Goal: Transaction & Acquisition: Purchase product/service

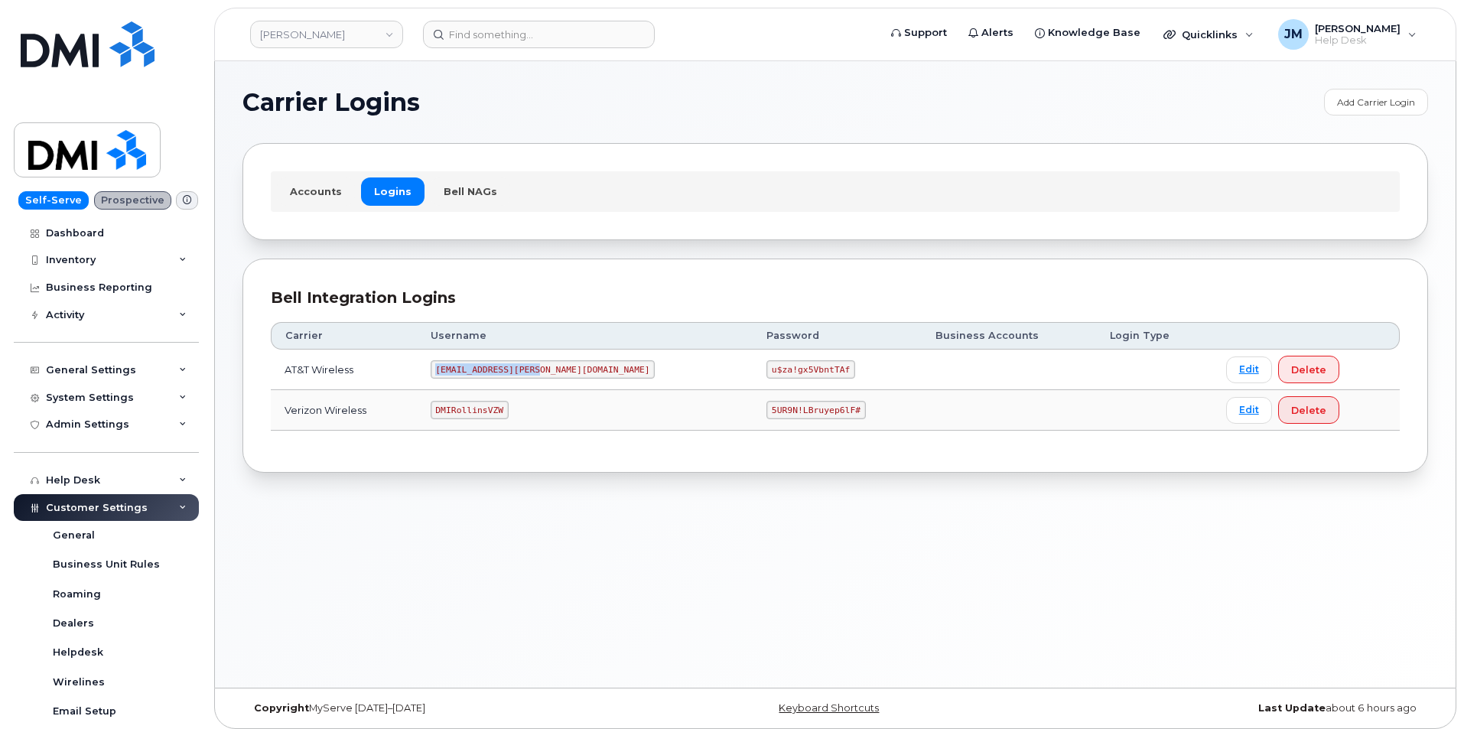
drag, startPoint x: 558, startPoint y: 372, endPoint x: 462, endPoint y: 369, distance: 96.4
click at [462, 369] on code "MS-Rollins@dminc.com" at bounding box center [543, 369] width 225 height 18
copy code "MS-Rollins@dminc.com"
drag, startPoint x: 752, startPoint y: 369, endPoint x: 675, endPoint y: 366, distance: 77.3
click at [766, 366] on code "u$za!gx5VbntTAf" at bounding box center [810, 369] width 89 height 18
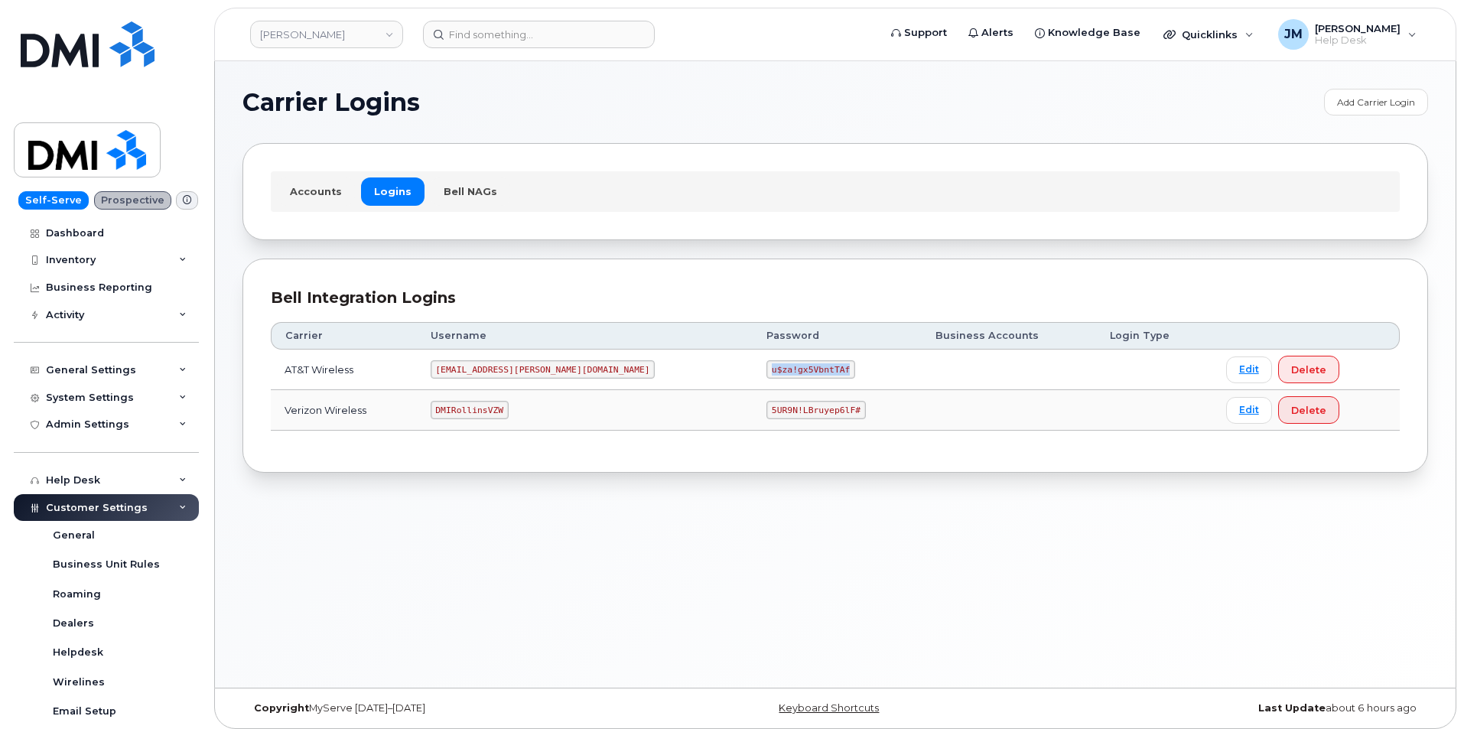
copy code "u$za!gx5VbntTAf"
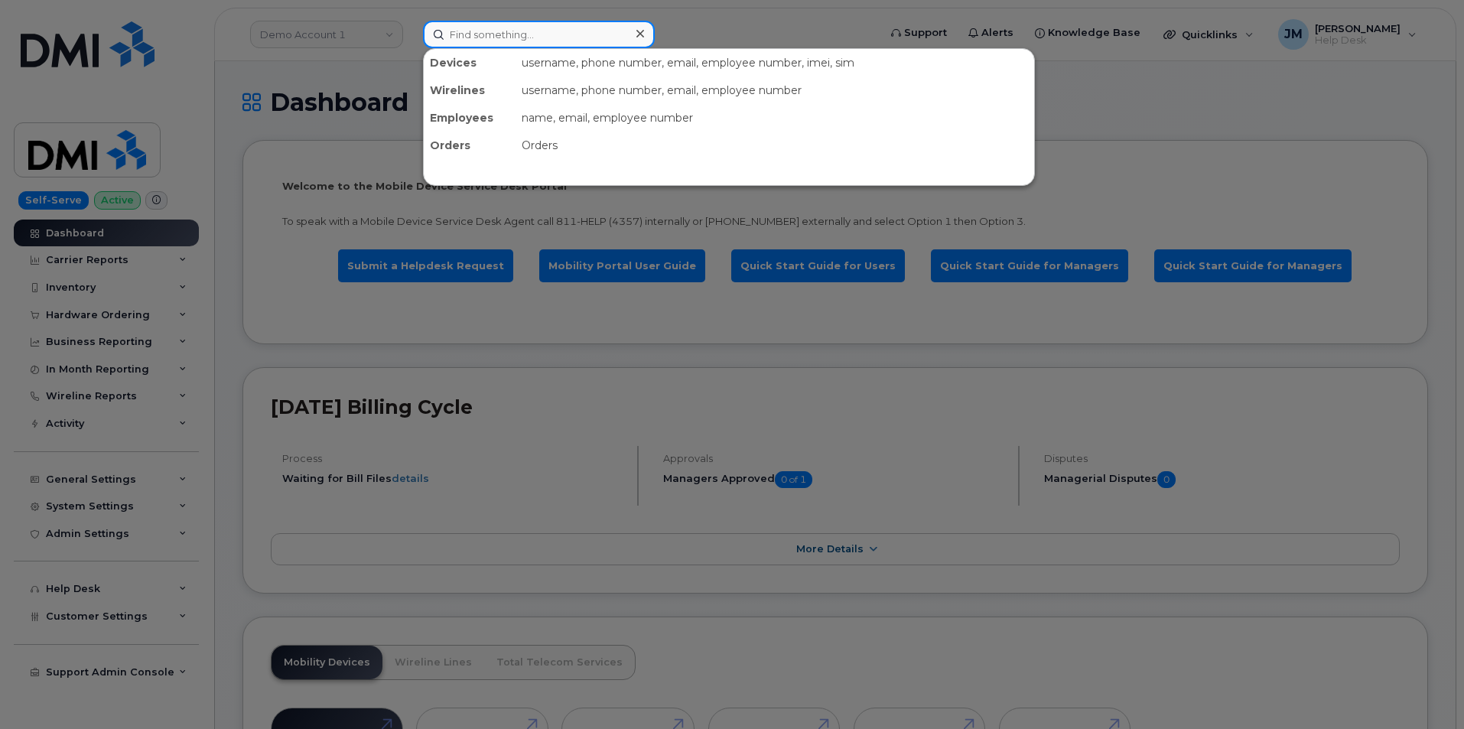
click at [467, 32] on input at bounding box center [539, 35] width 232 height 28
paste input "7078036438"
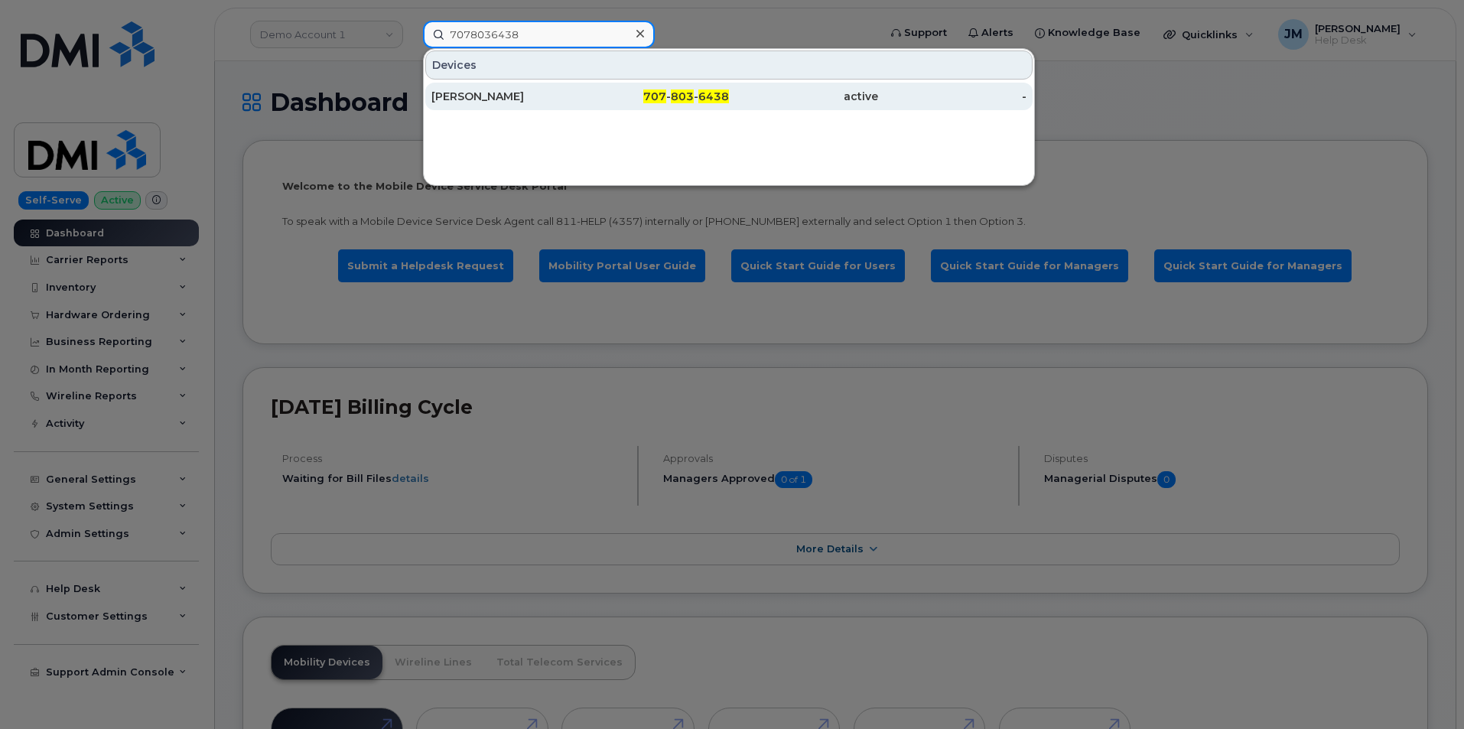
type input "7078036438"
click at [506, 96] on div "[PERSON_NAME]" at bounding box center [505, 96] width 149 height 15
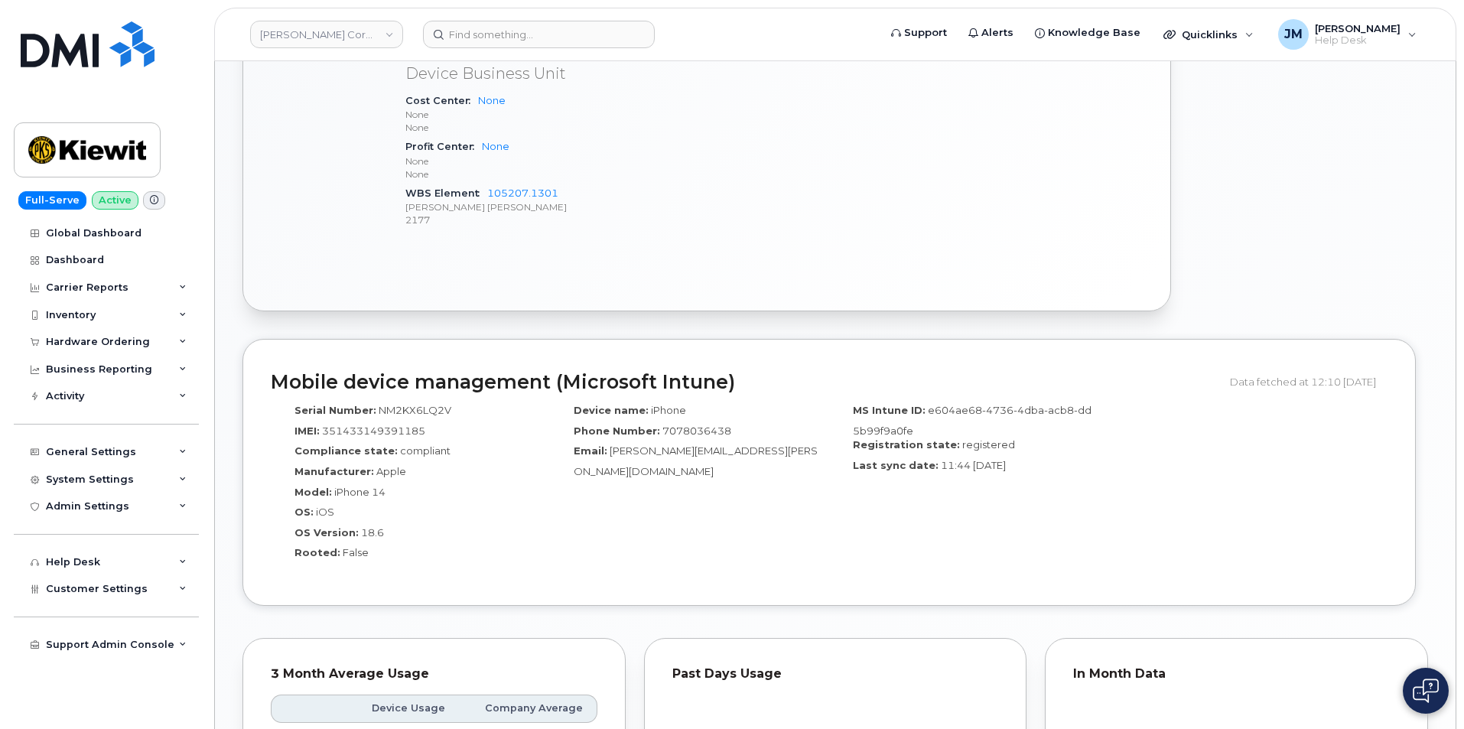
scroll to position [778, 0]
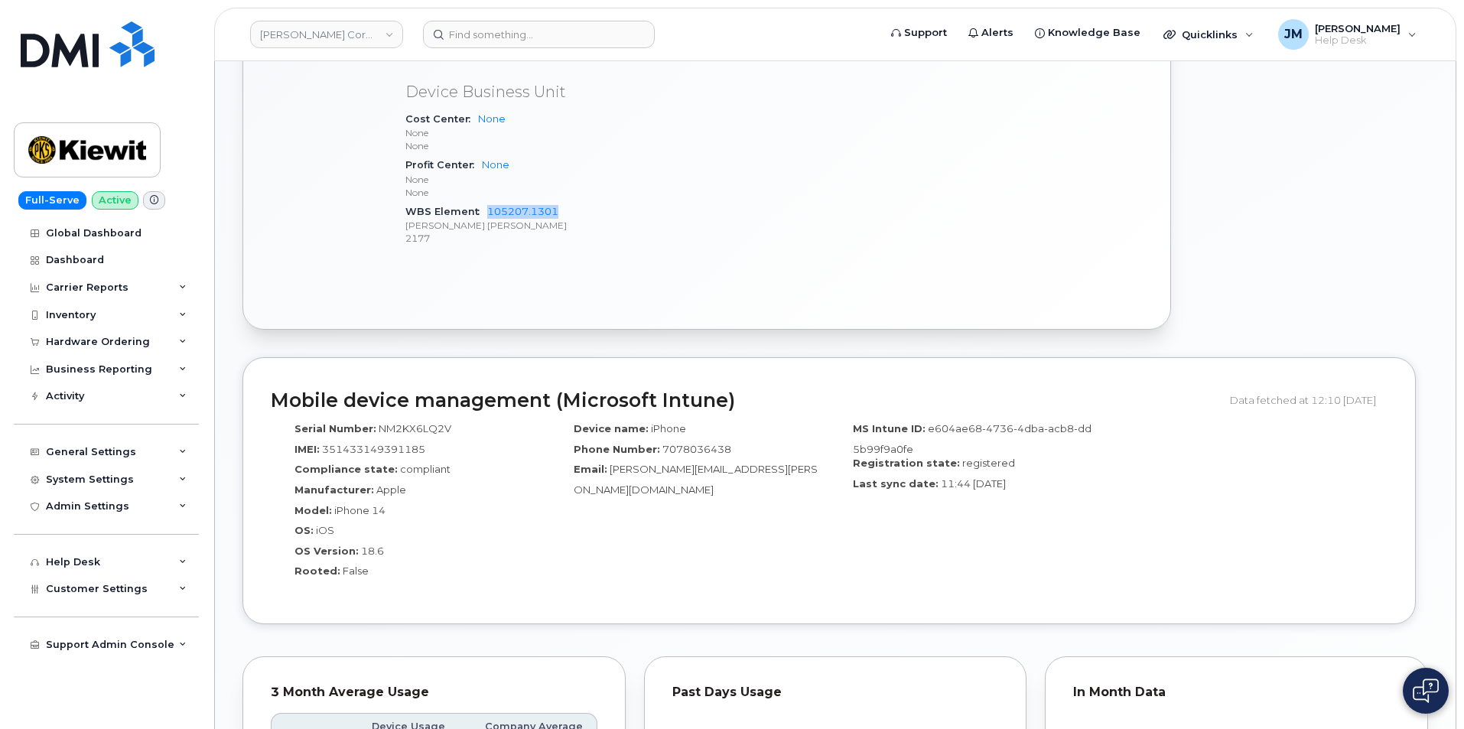
drag, startPoint x: 563, startPoint y: 194, endPoint x: 477, endPoint y: 195, distance: 85.7
click at [477, 202] on div "WBS Element 105207.1301 [PERSON_NAME] [PERSON_NAME] 2177" at bounding box center [584, 225] width 359 height 47
copy link "105207.1301"
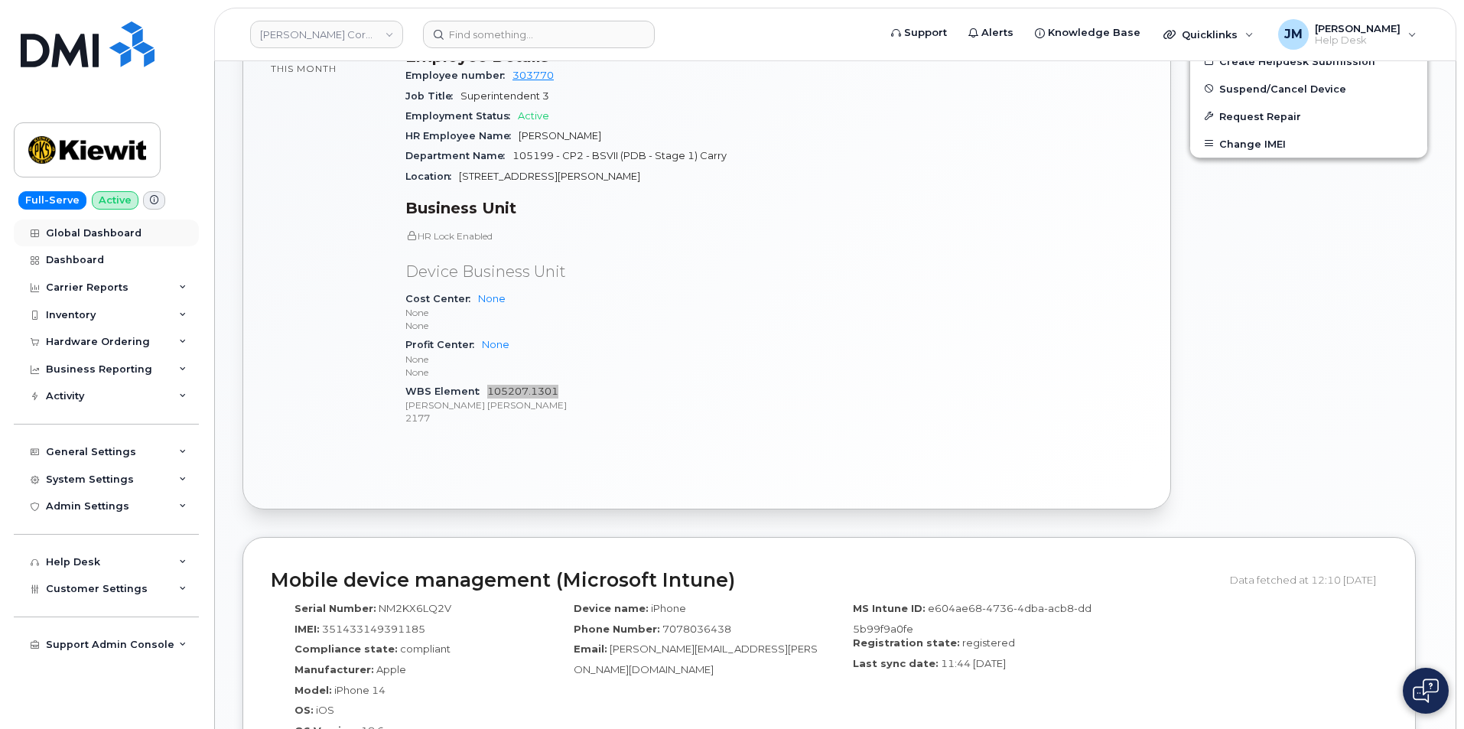
scroll to position [625, 0]
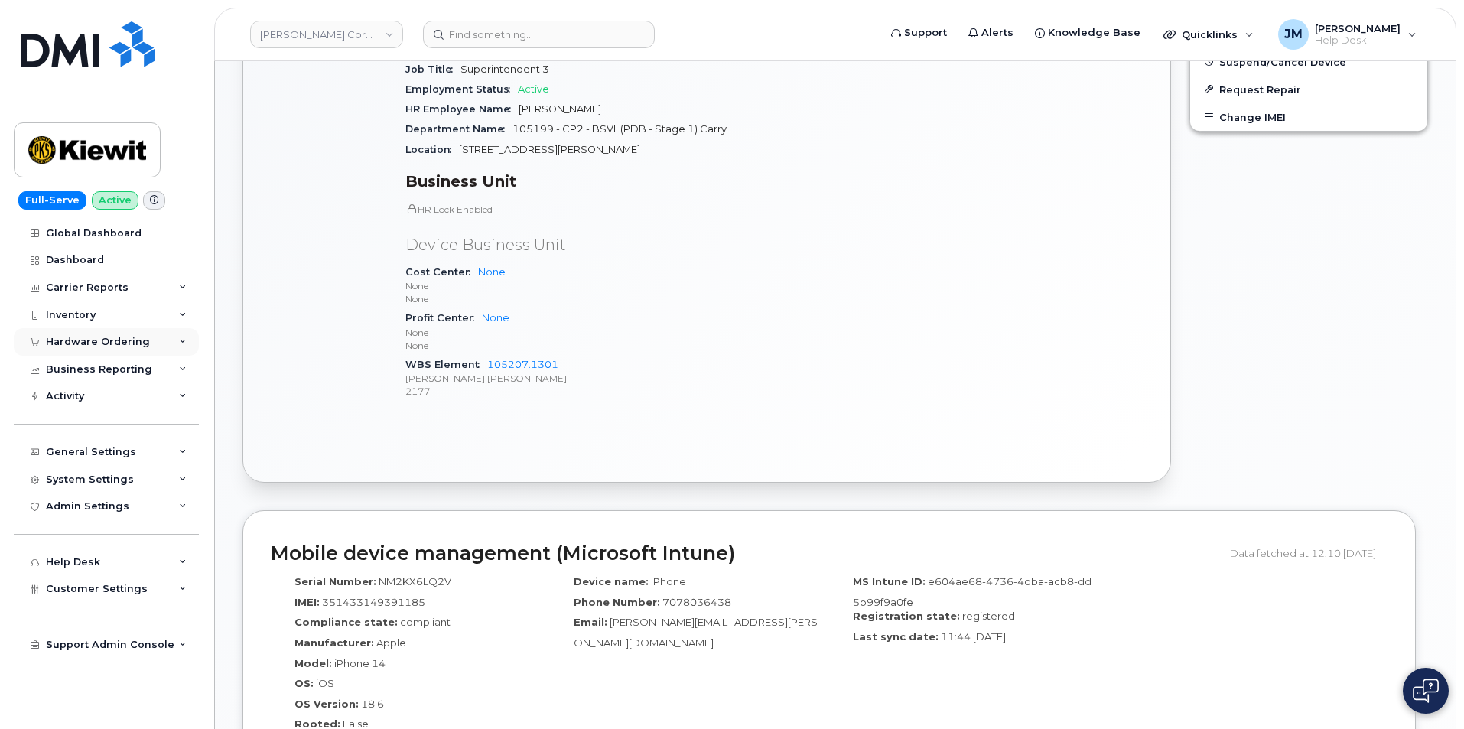
click at [182, 340] on icon at bounding box center [183, 342] width 8 height 8
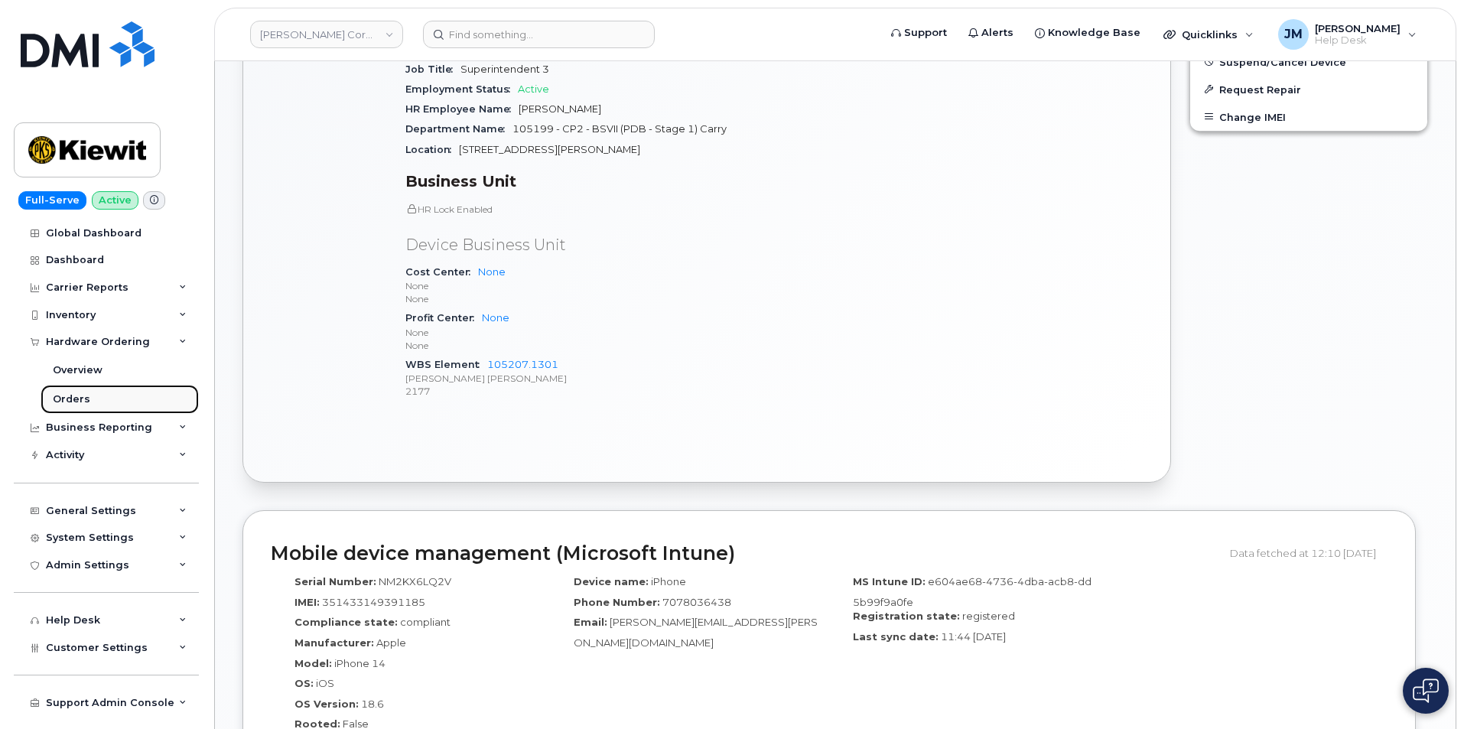
click at [77, 394] on div "Orders" at bounding box center [71, 399] width 37 height 14
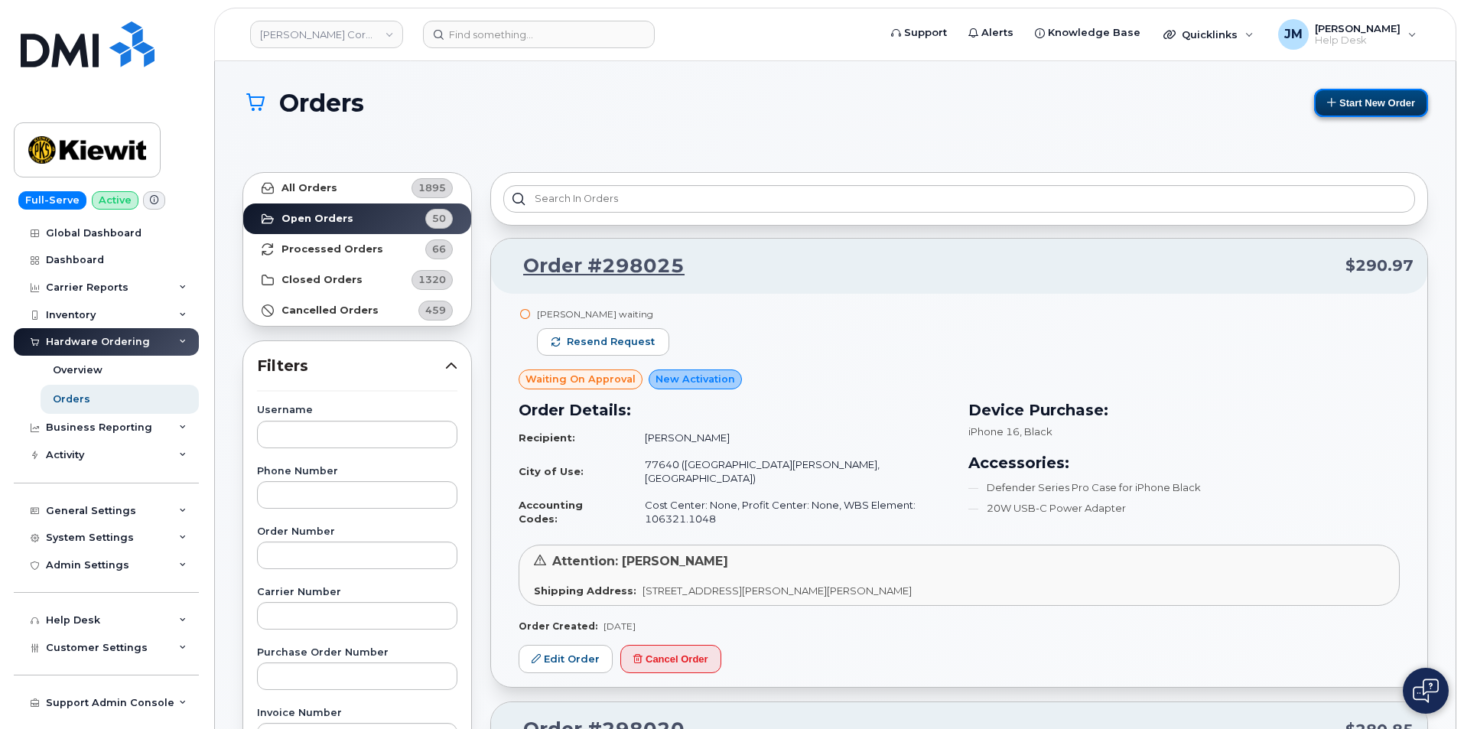
click at [1359, 105] on button "Start New Order" at bounding box center [1371, 103] width 114 height 28
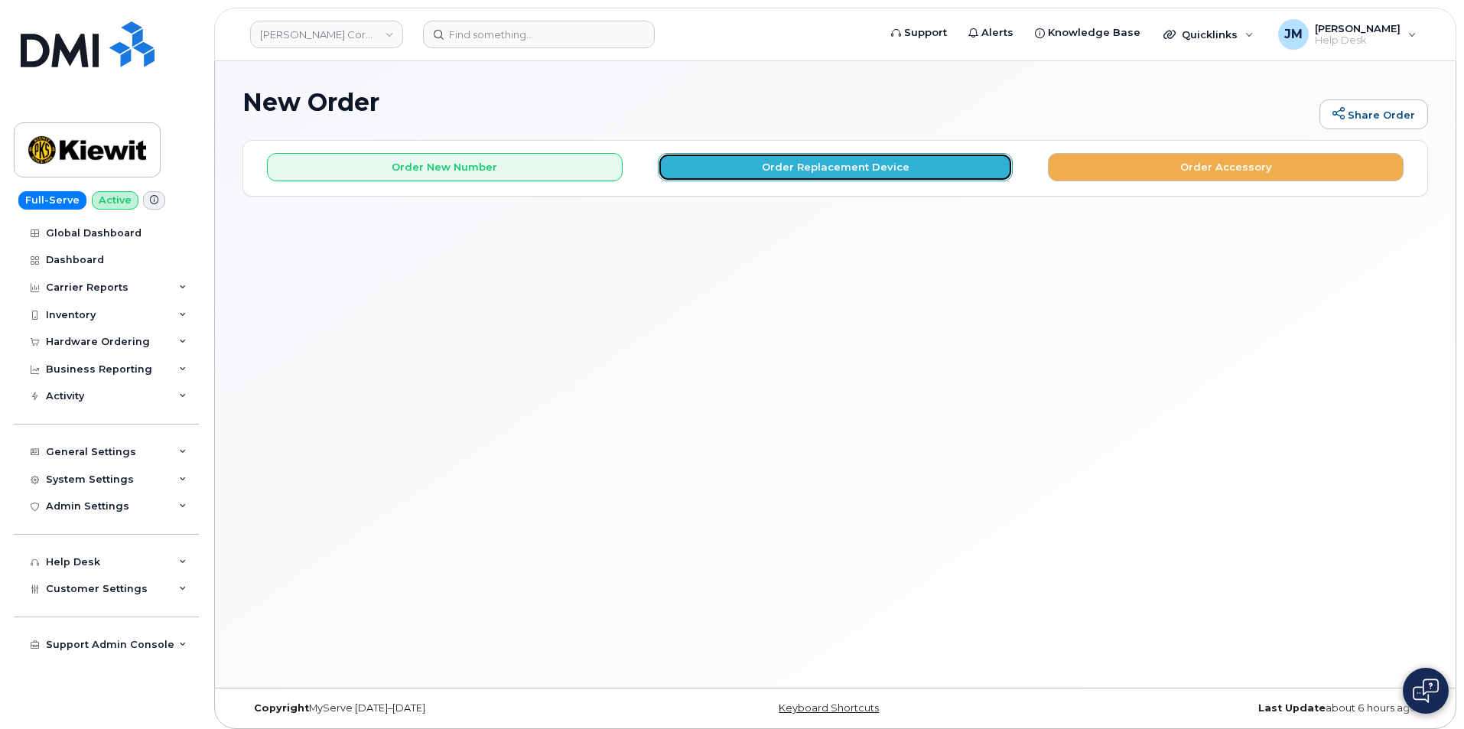
click at [830, 169] on button "Order Replacement Device" at bounding box center [836, 167] width 356 height 28
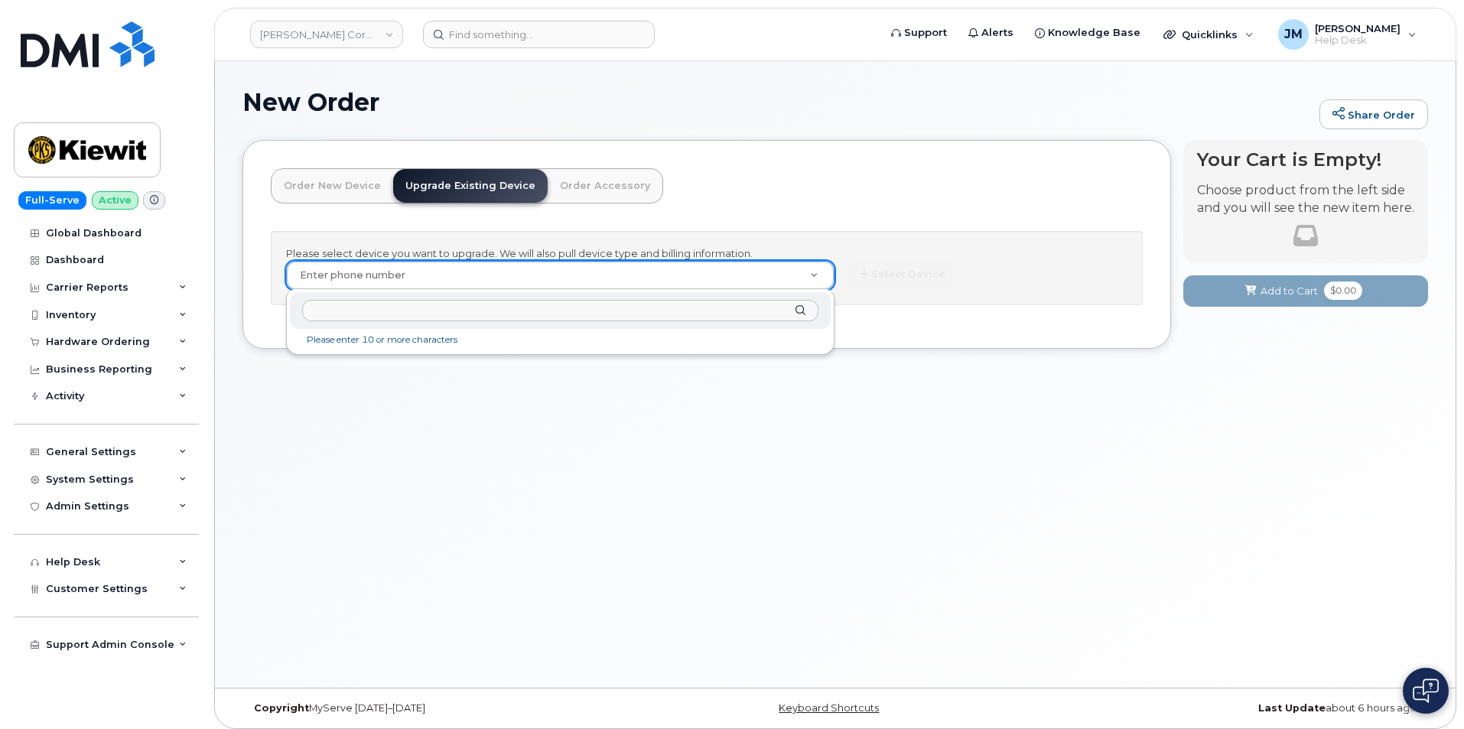
paste input "7078036438"
type input "7078036438"
click at [371, 351] on div "Mobility Devices" at bounding box center [560, 349] width 521 height 18
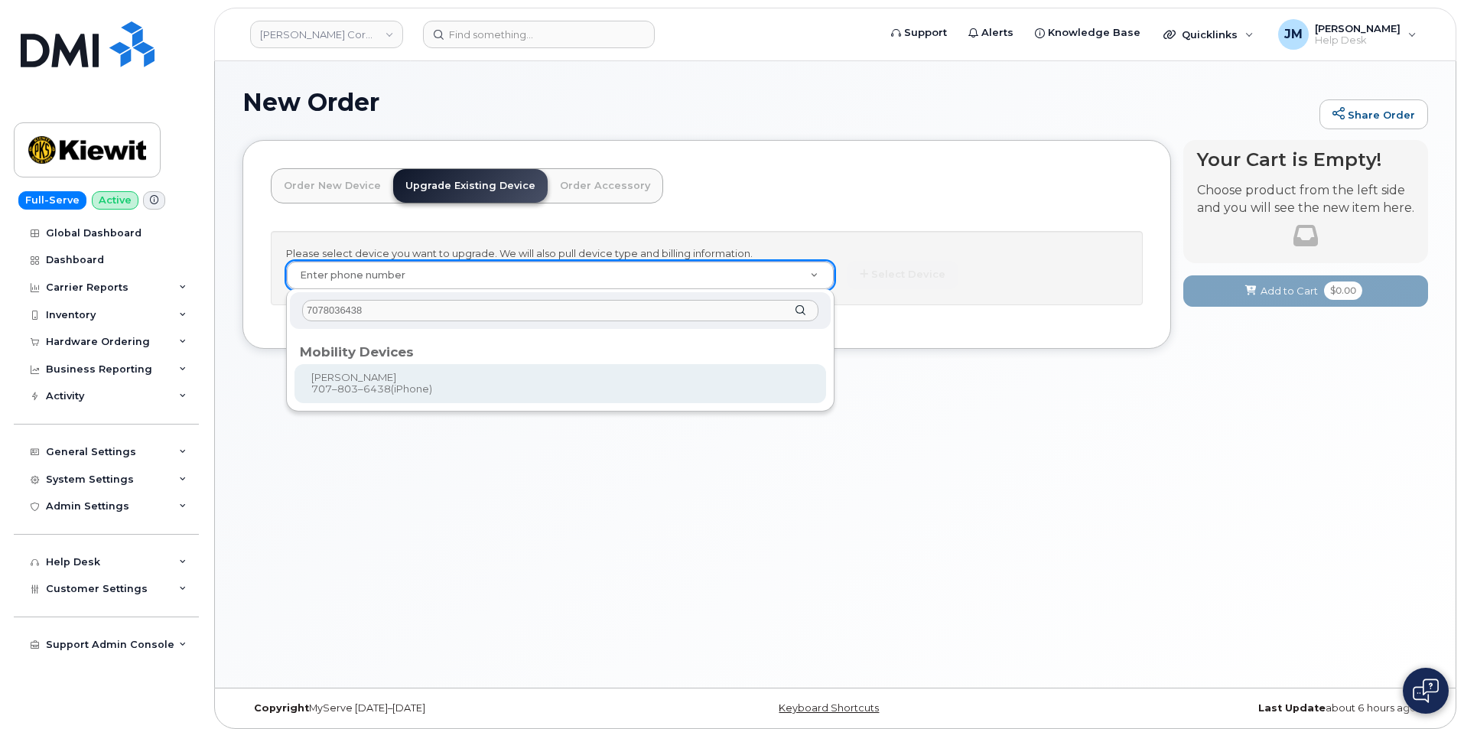
type input "1171305"
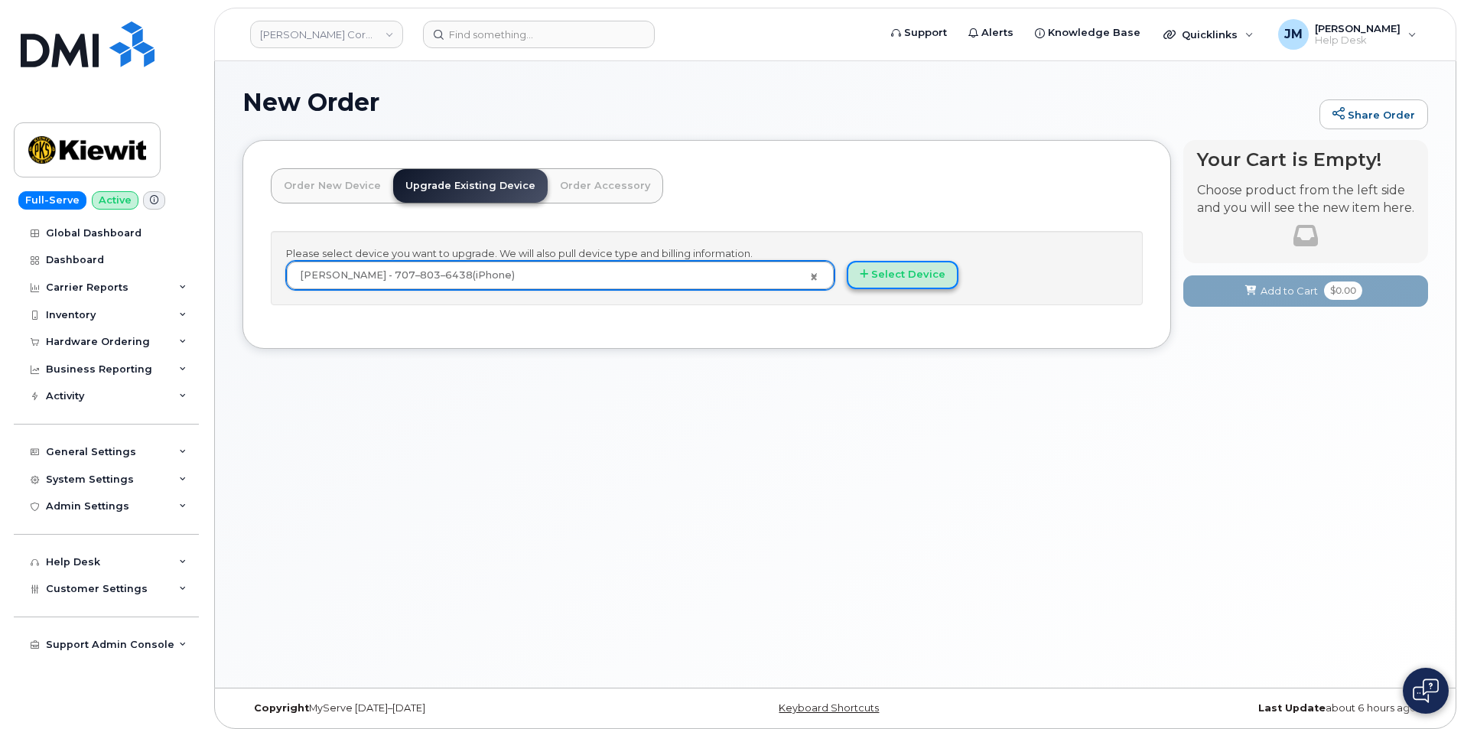
click at [896, 275] on button "Select Device" at bounding box center [903, 275] width 112 height 28
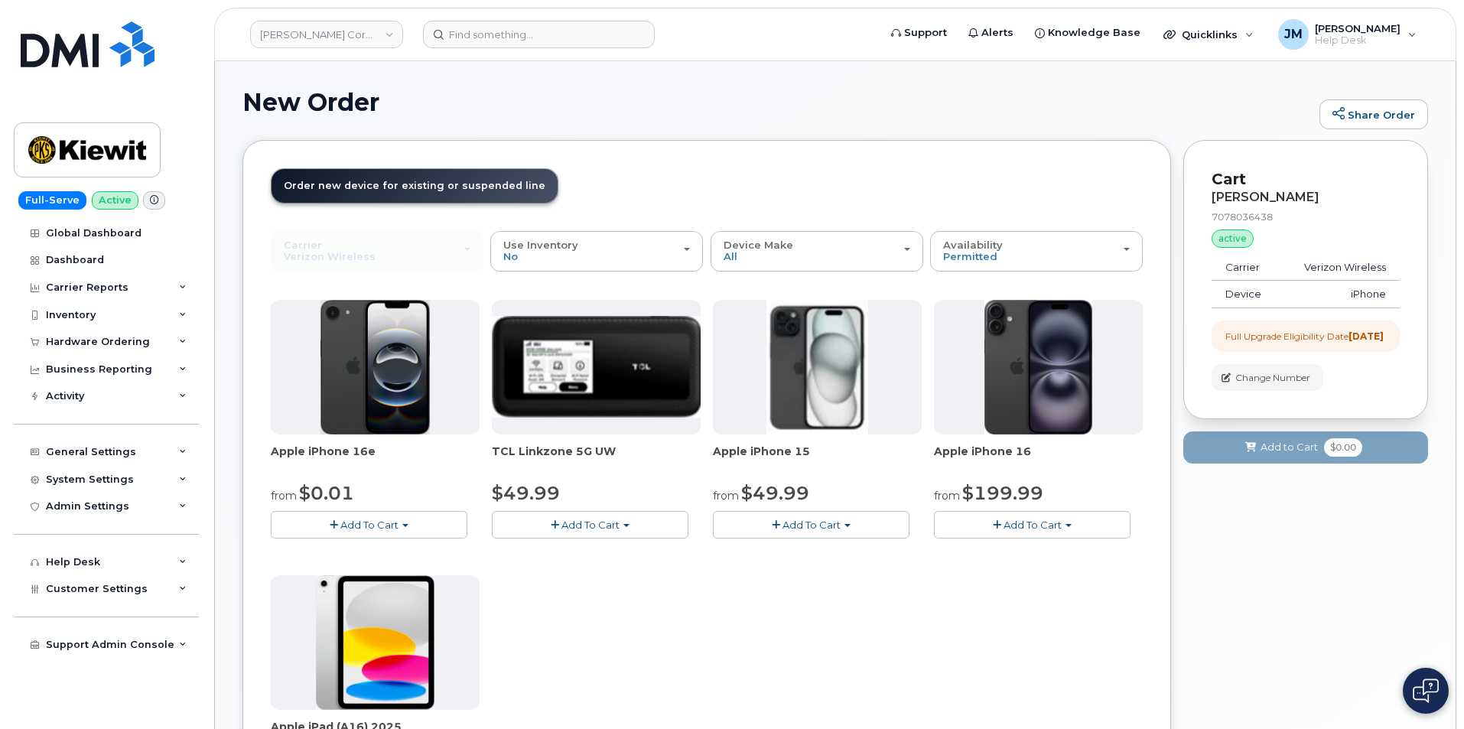
click at [1034, 526] on span "Add To Cart" at bounding box center [1032, 525] width 58 height 12
click at [1026, 566] on link "$199.99 - 2 Year Upgrade (128GB)" at bounding box center [1041, 571] width 206 height 19
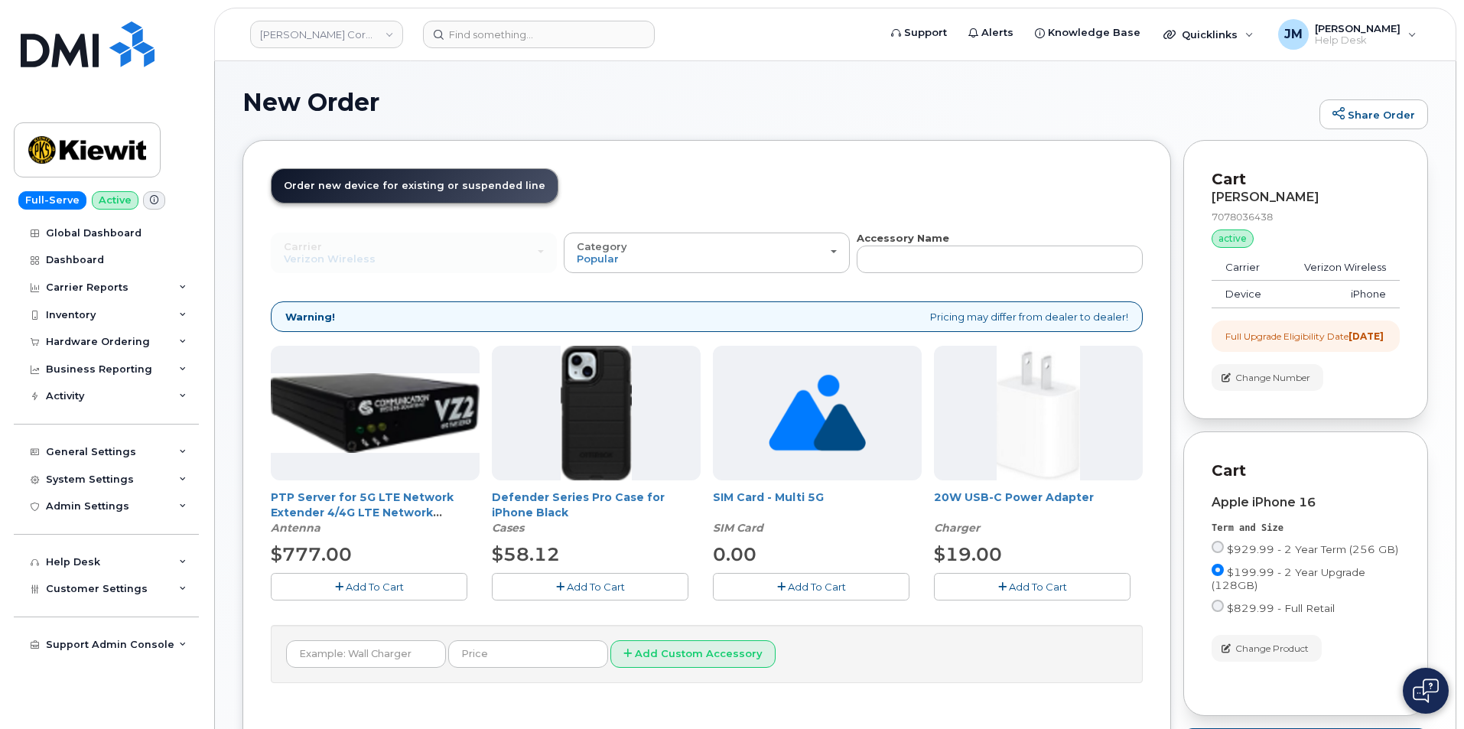
scroll to position [76, 0]
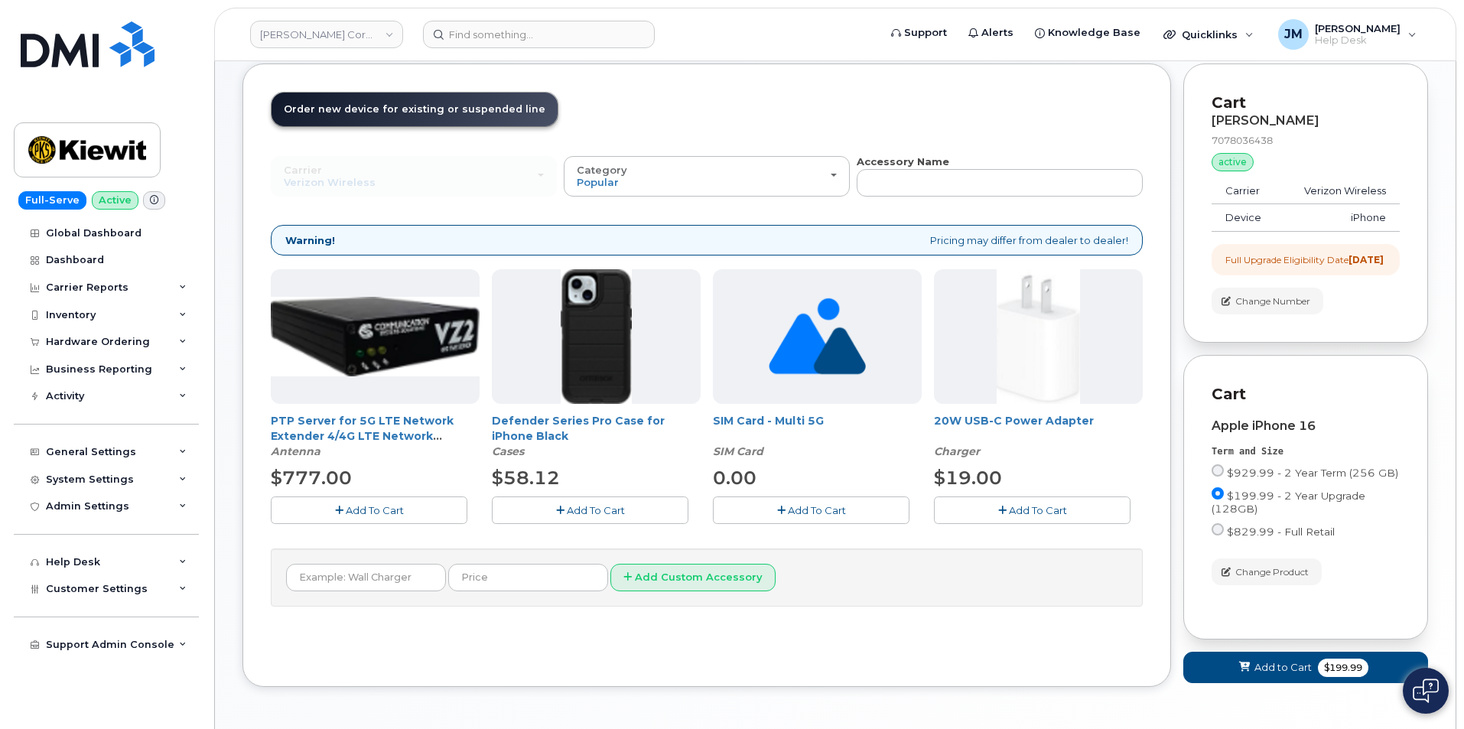
click at [593, 511] on span "Add To Cart" at bounding box center [596, 510] width 58 height 12
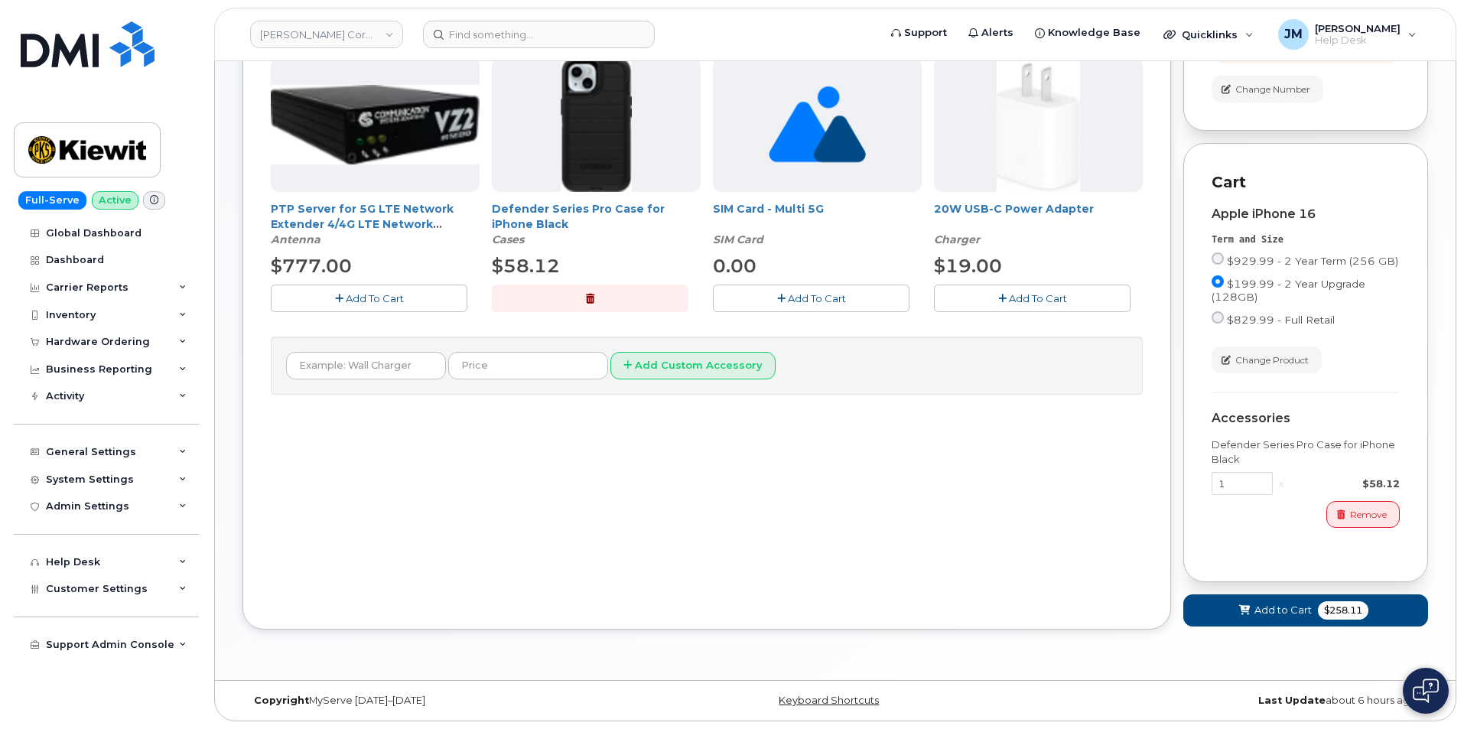
scroll to position [301, 0]
click at [1322, 610] on span "$258.11" at bounding box center [1343, 610] width 50 height 18
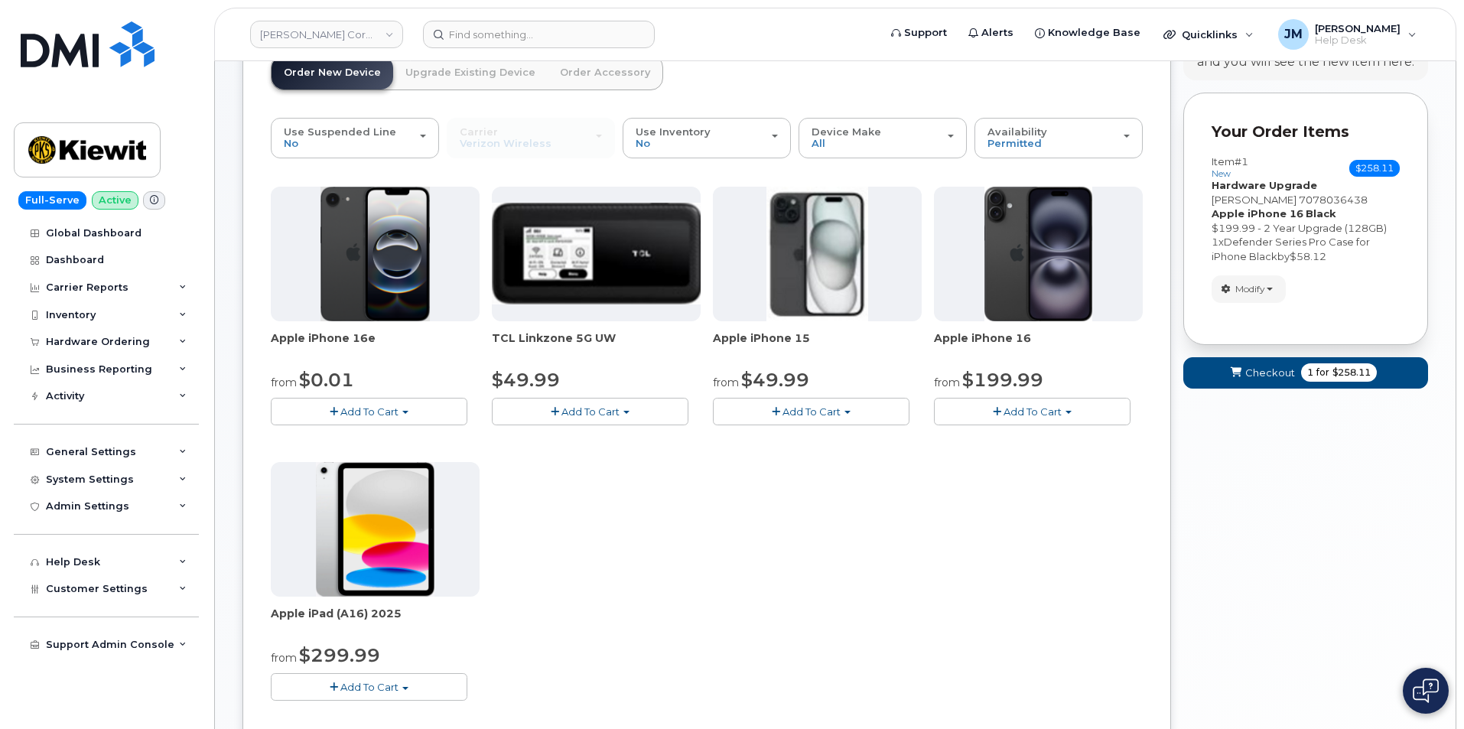
scroll to position [91, 0]
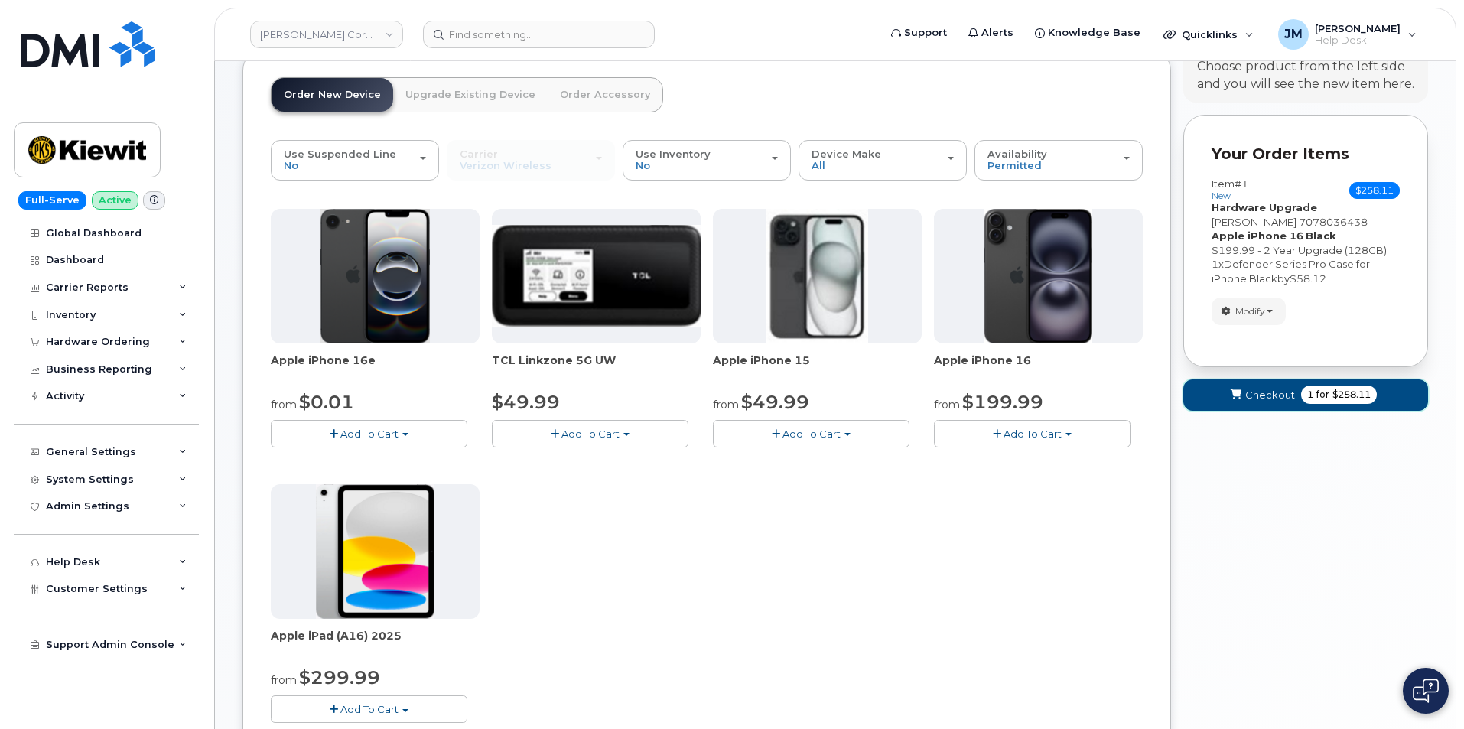
click at [1301, 396] on span "1 for $258.11" at bounding box center [1339, 394] width 76 height 18
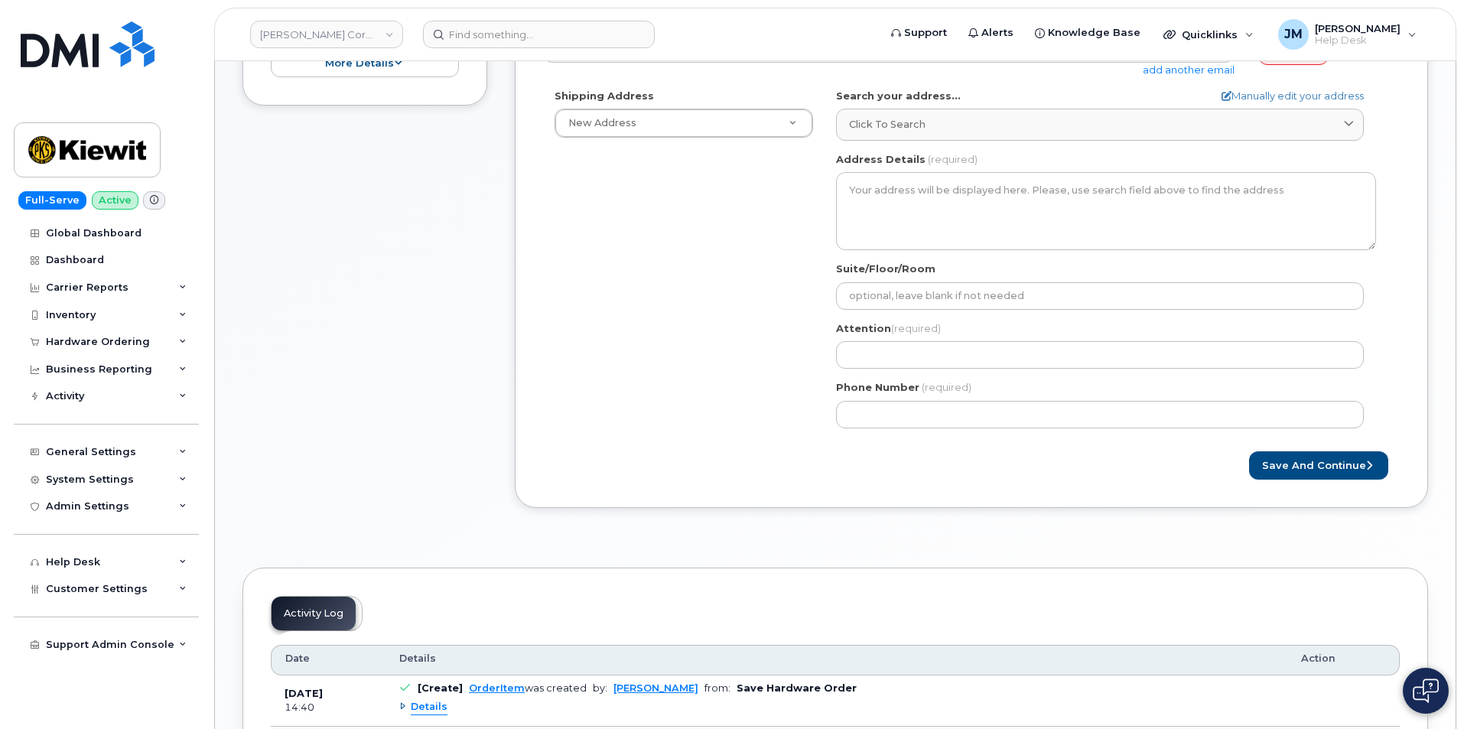
scroll to position [459, 0]
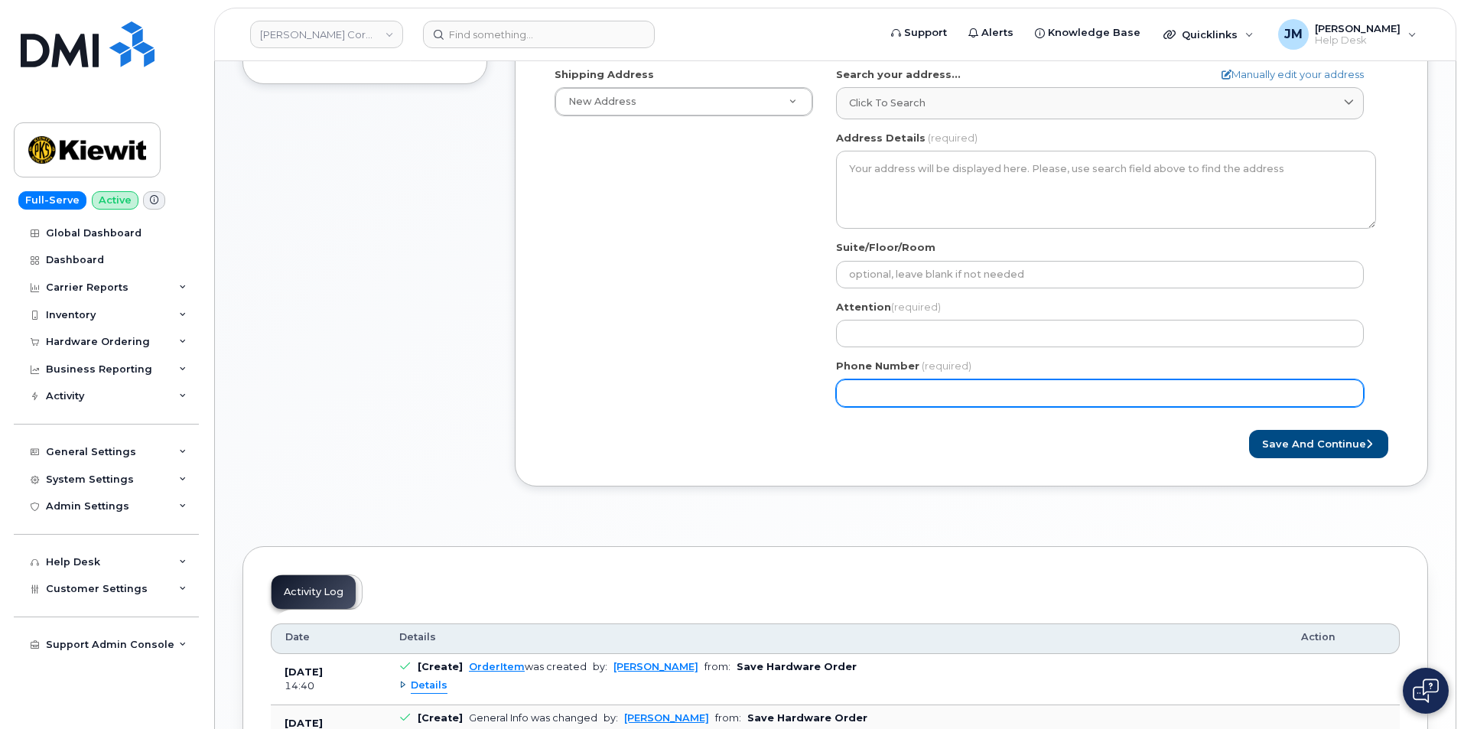
paste input "7078036438"
select select
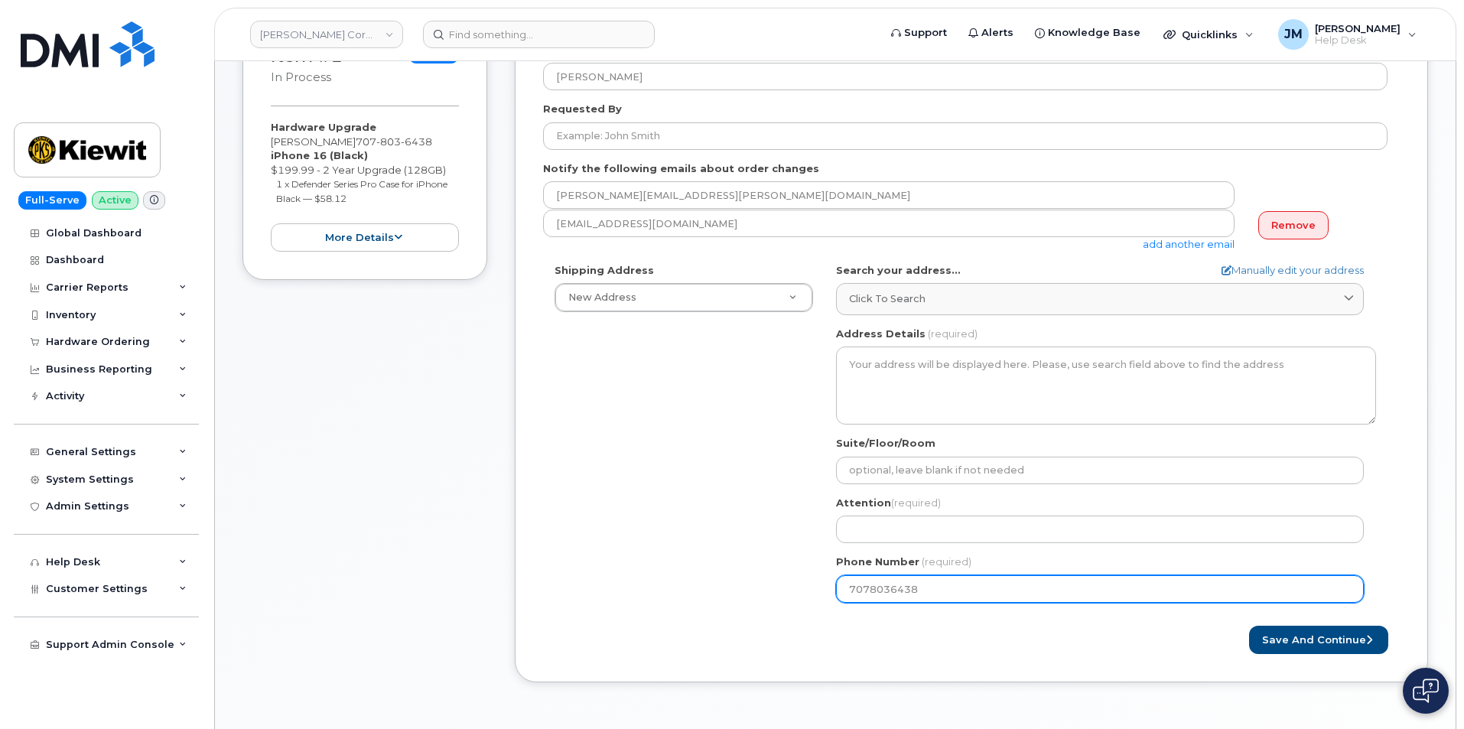
scroll to position [229, 0]
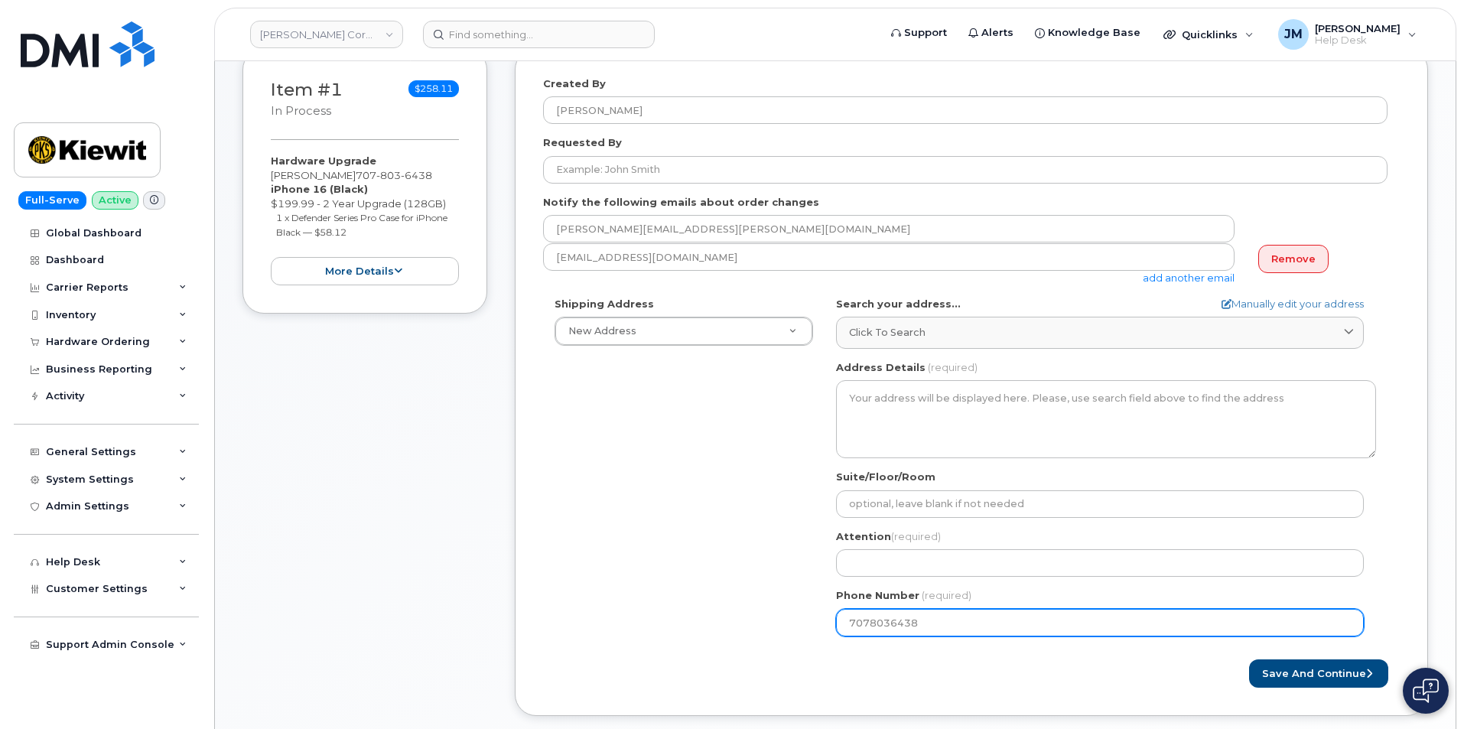
type input "7078036438"
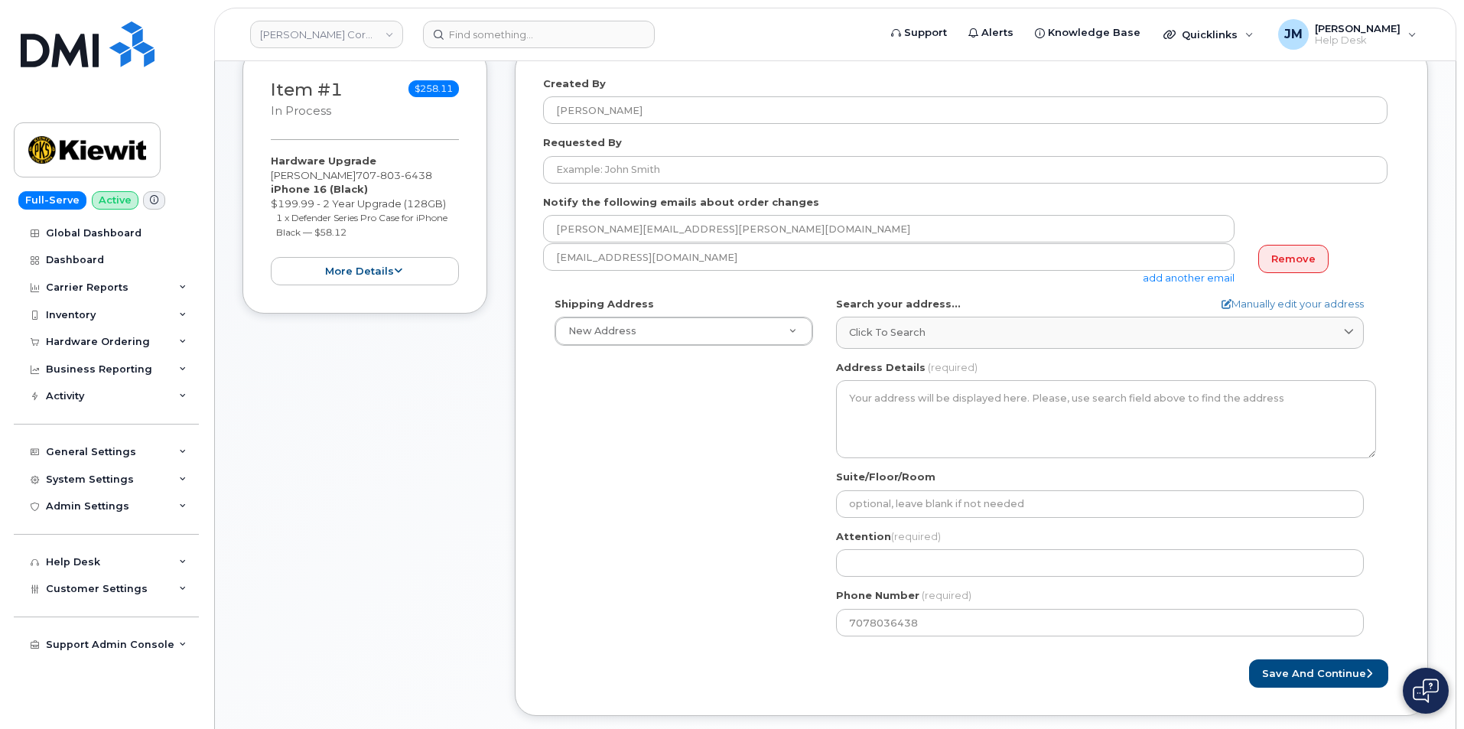
drag, startPoint x: 346, startPoint y: 175, endPoint x: 275, endPoint y: 180, distance: 72.1
click at [275, 180] on div "Hardware Upgrade Matthew Glavin 707 803 6438 iPhone 16 (Black) $199.99 - 2 Year…" at bounding box center [365, 220] width 188 height 132
copy div "[PERSON_NAME]"
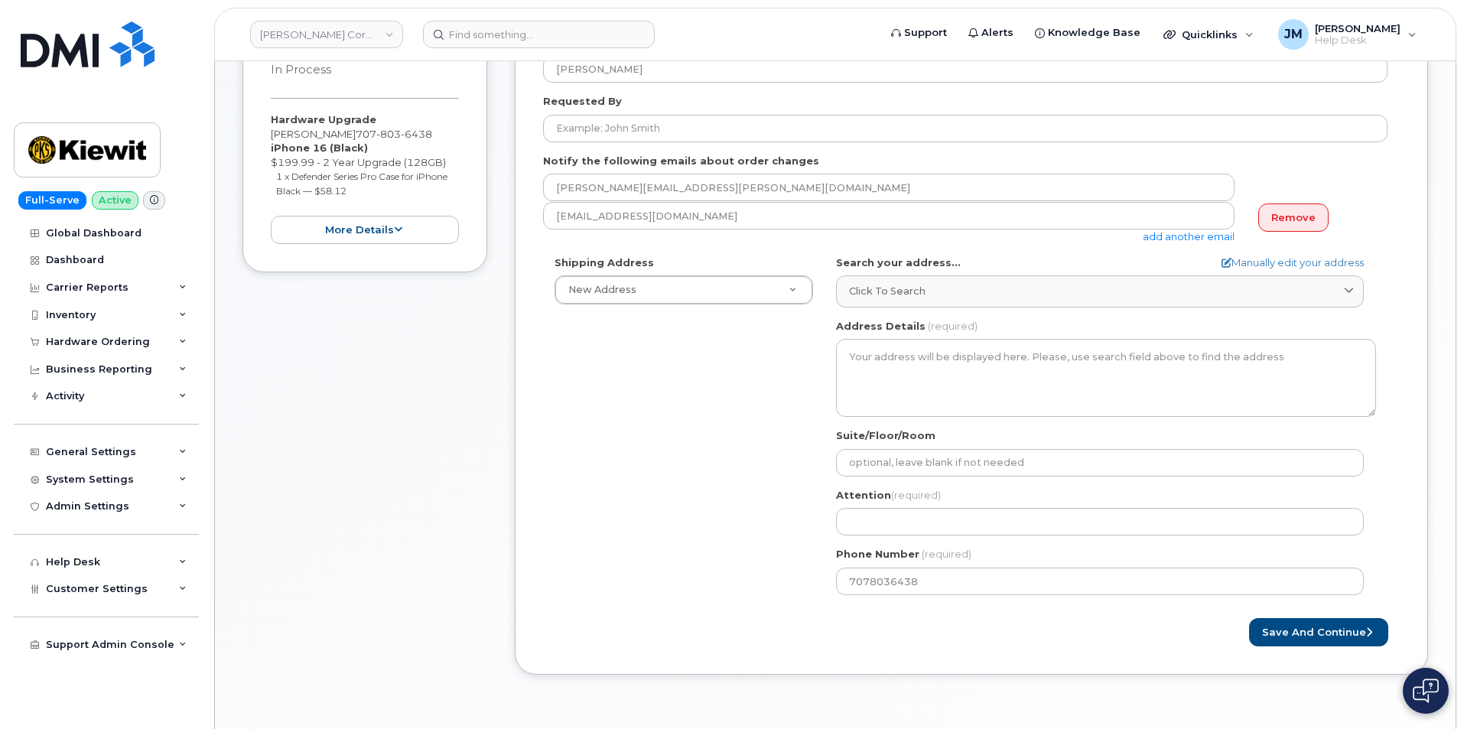
scroll to position [306, 0]
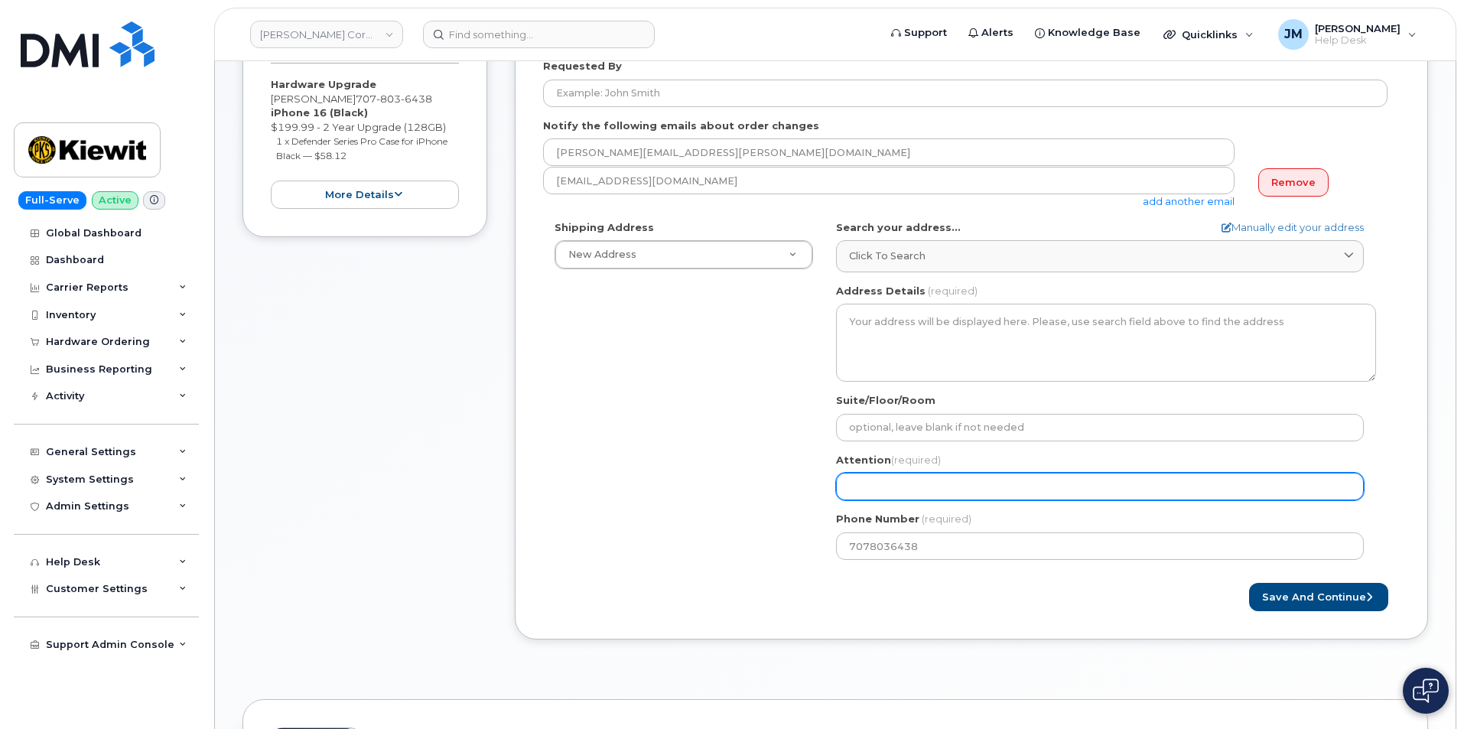
paste input "[PERSON_NAME]"
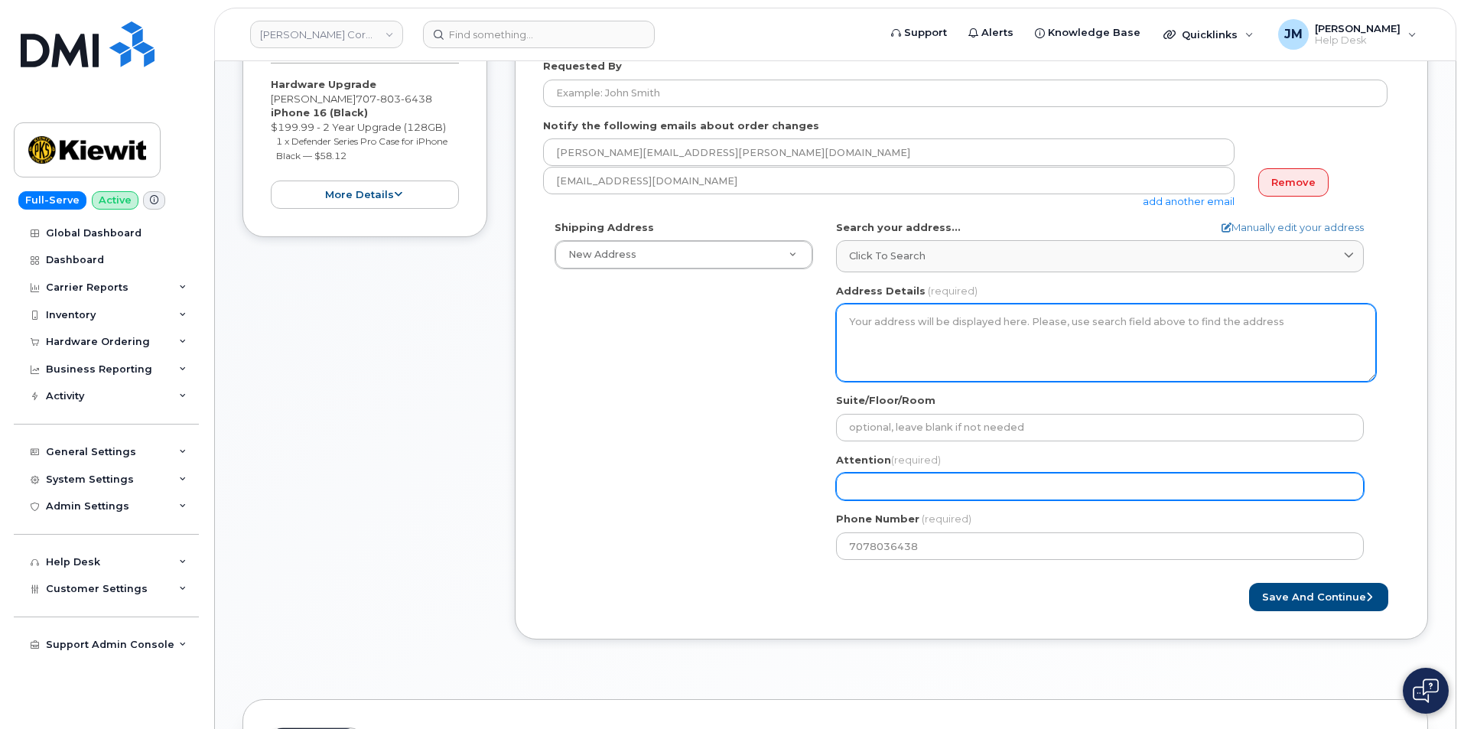
select select
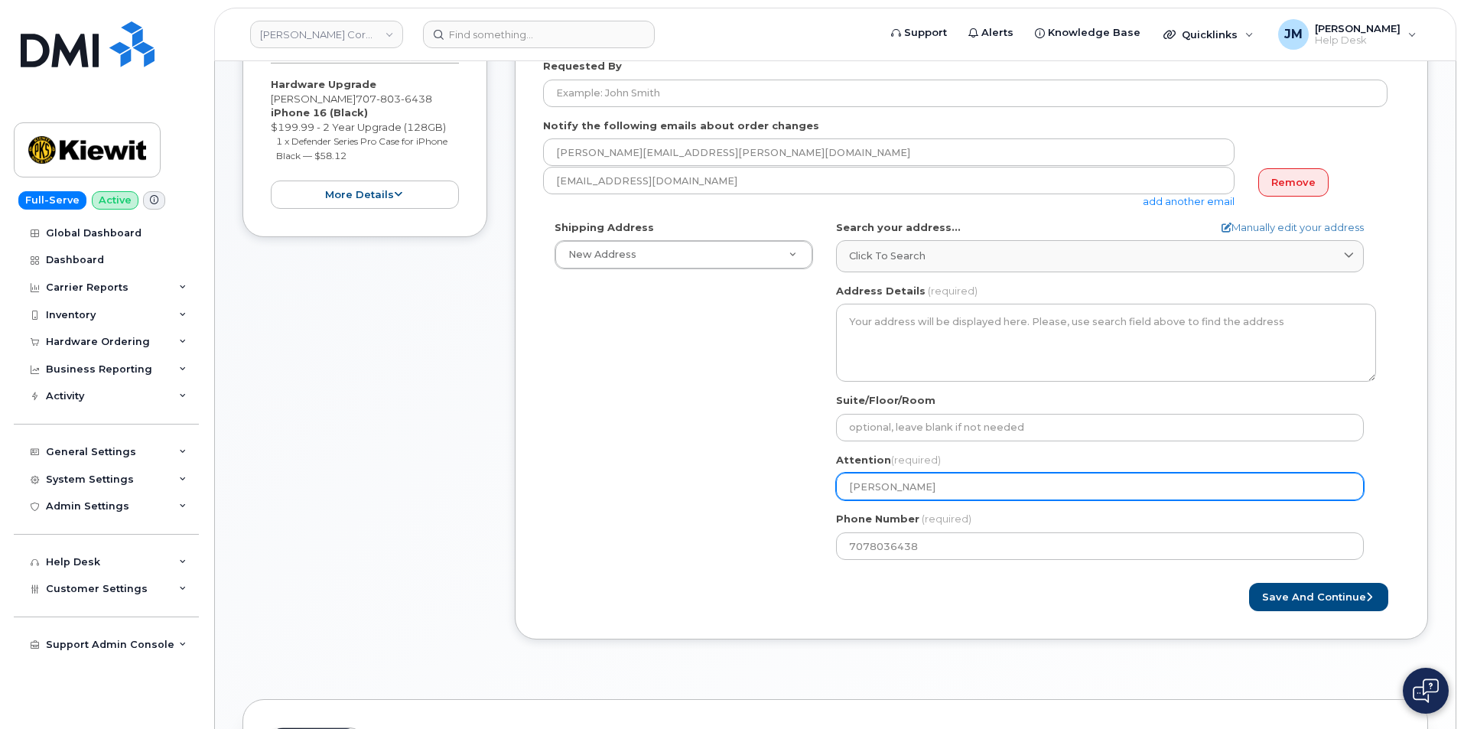
scroll to position [229, 0]
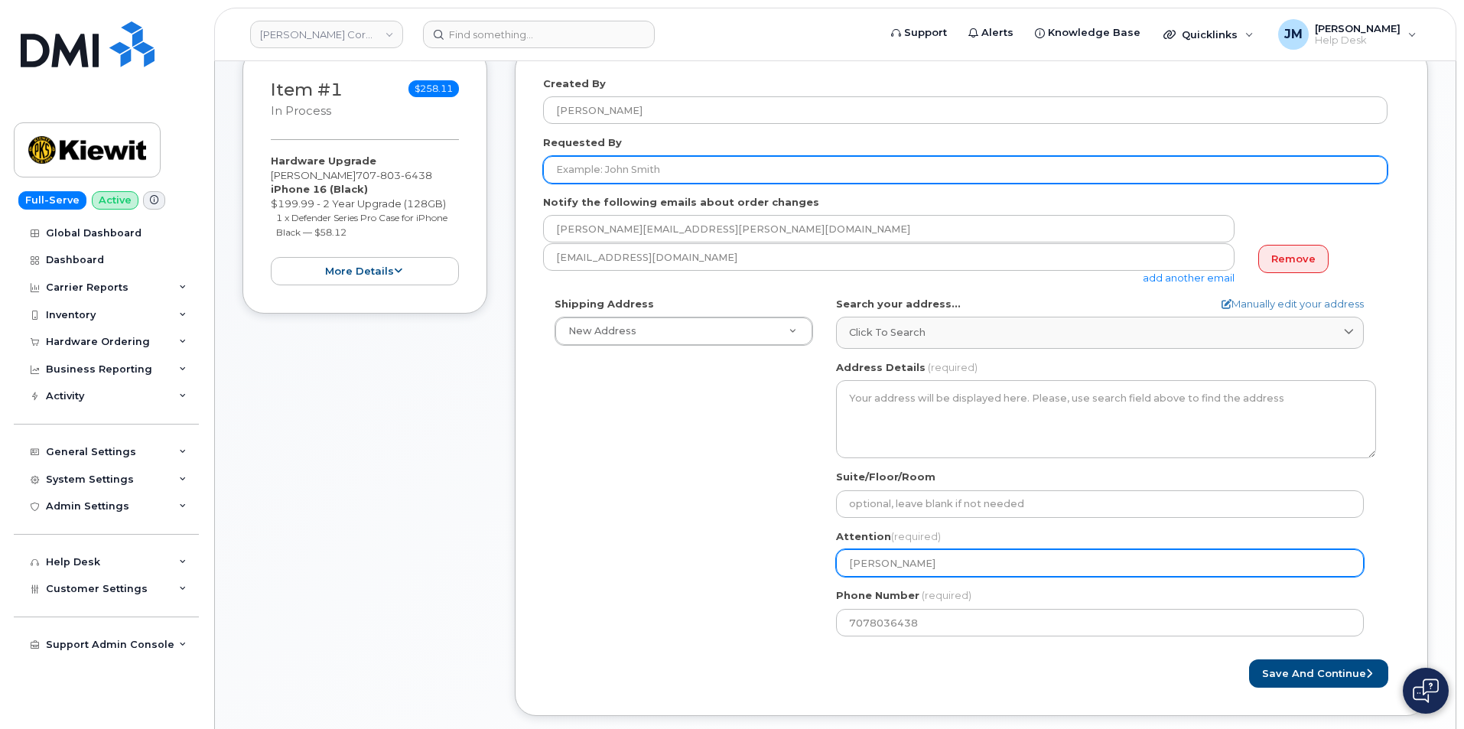
type input "[PERSON_NAME]"
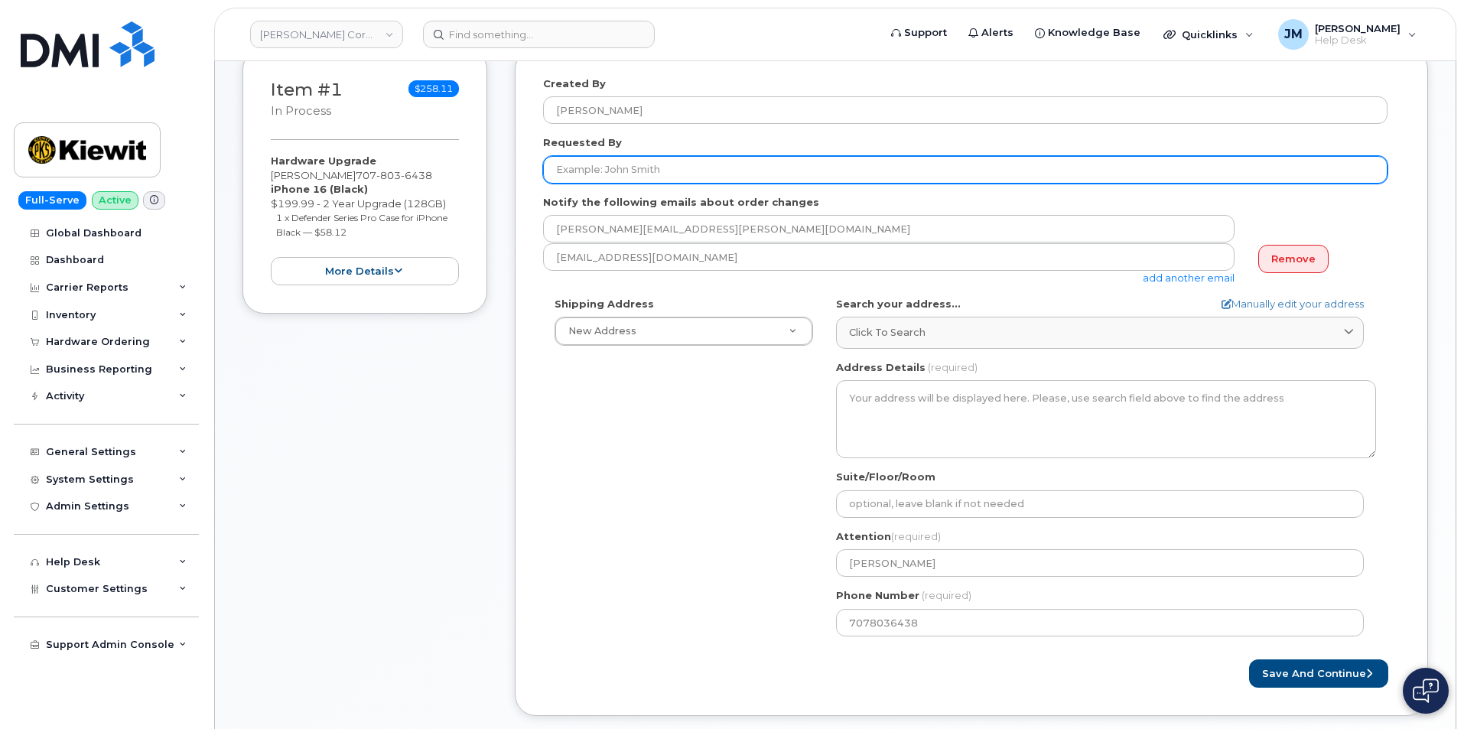
paste input "[PERSON_NAME]"
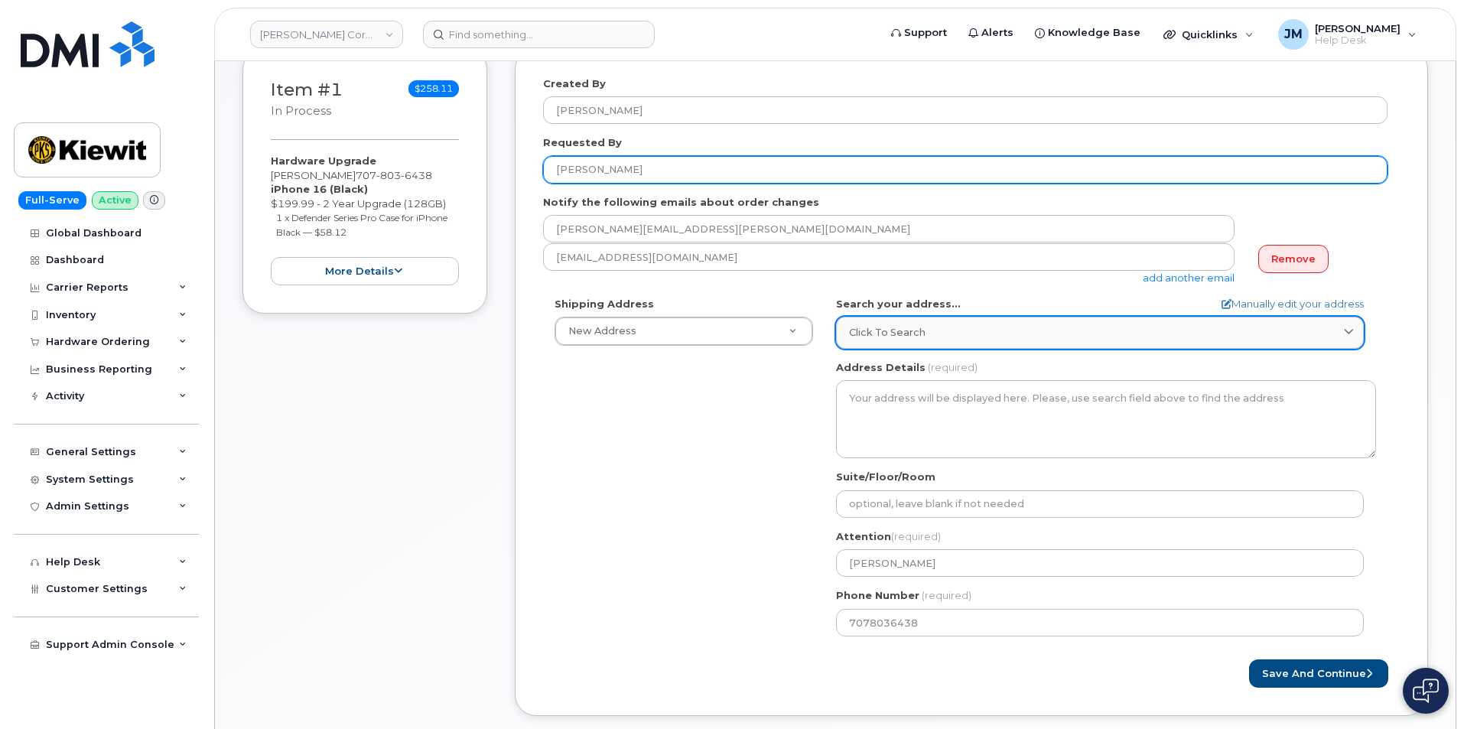
type input "[PERSON_NAME]"
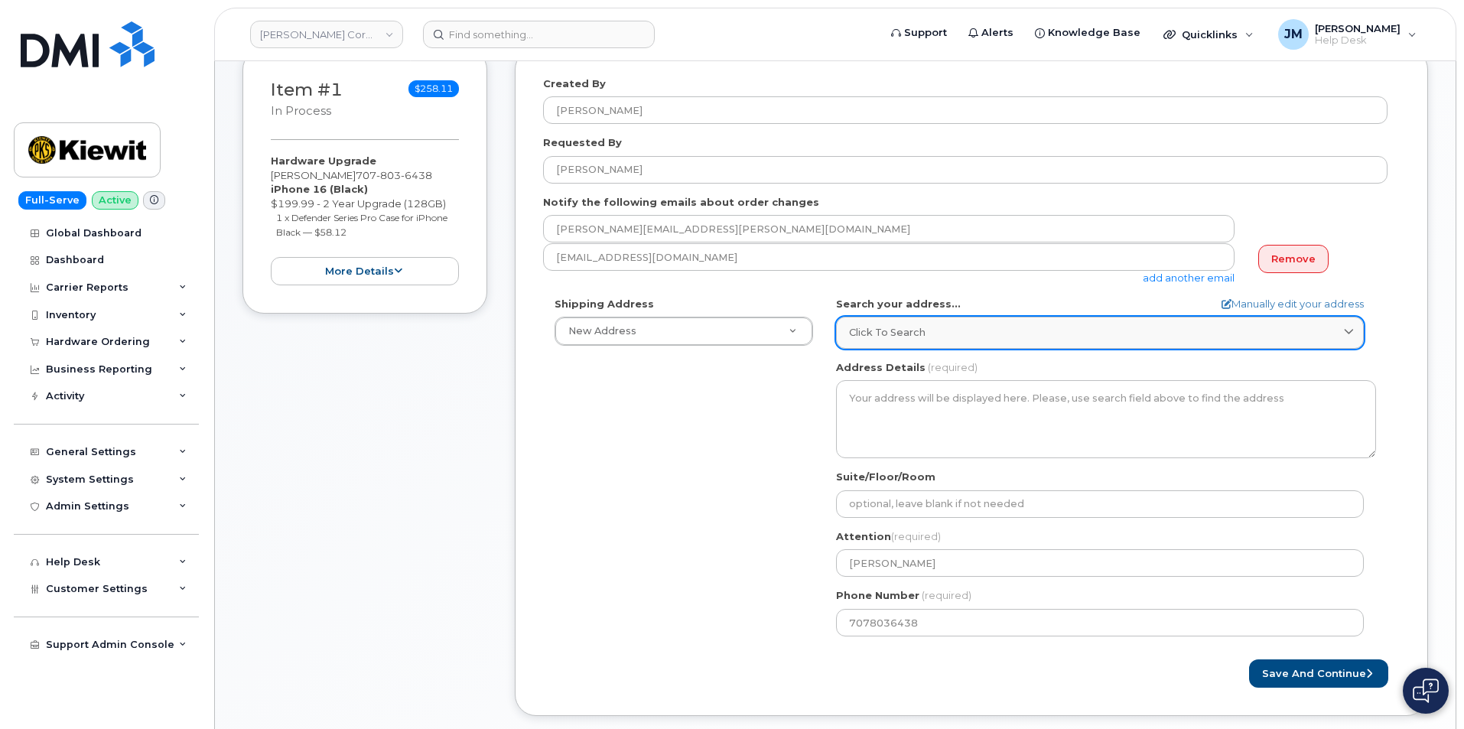
click at [1009, 330] on div "Click to search" at bounding box center [1100, 332] width 502 height 15
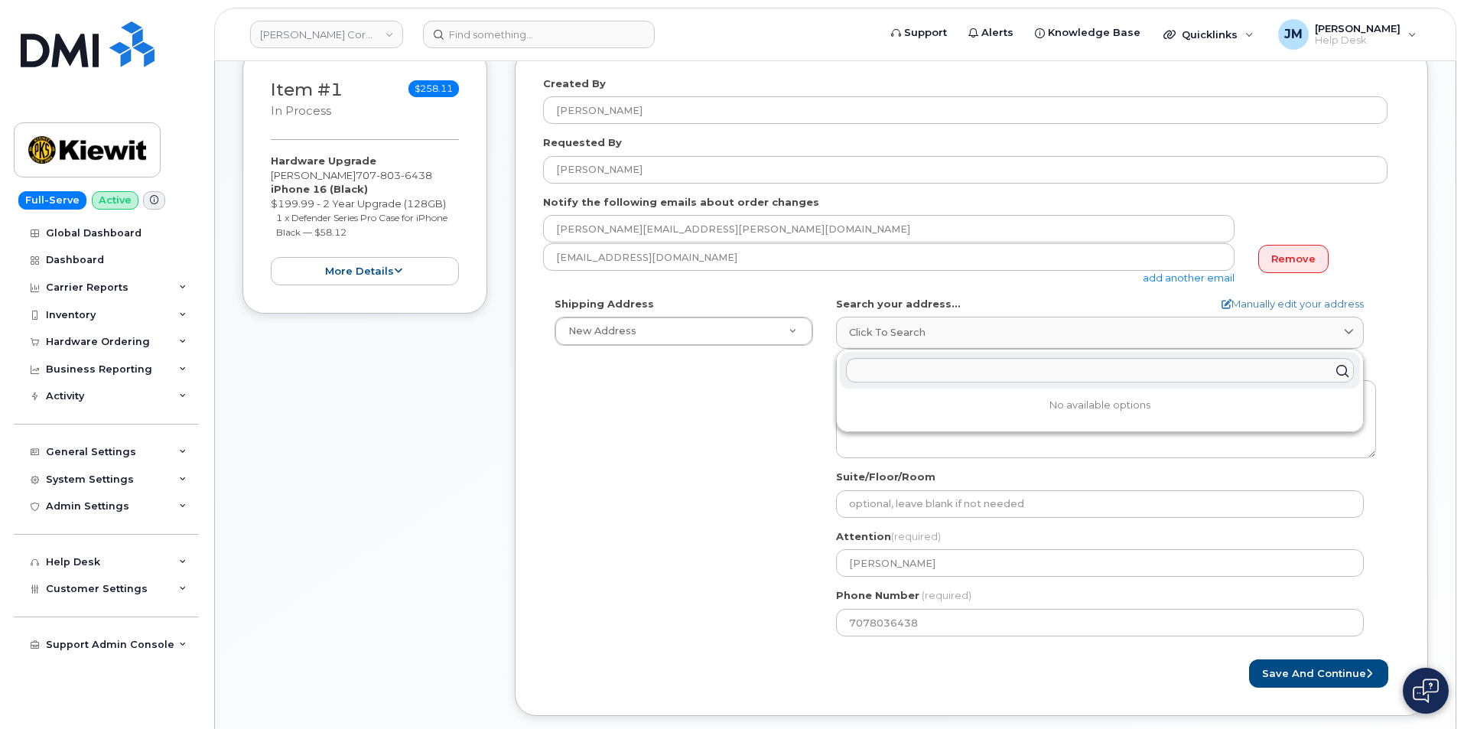
click at [881, 371] on input "text" at bounding box center [1100, 371] width 508 height 24
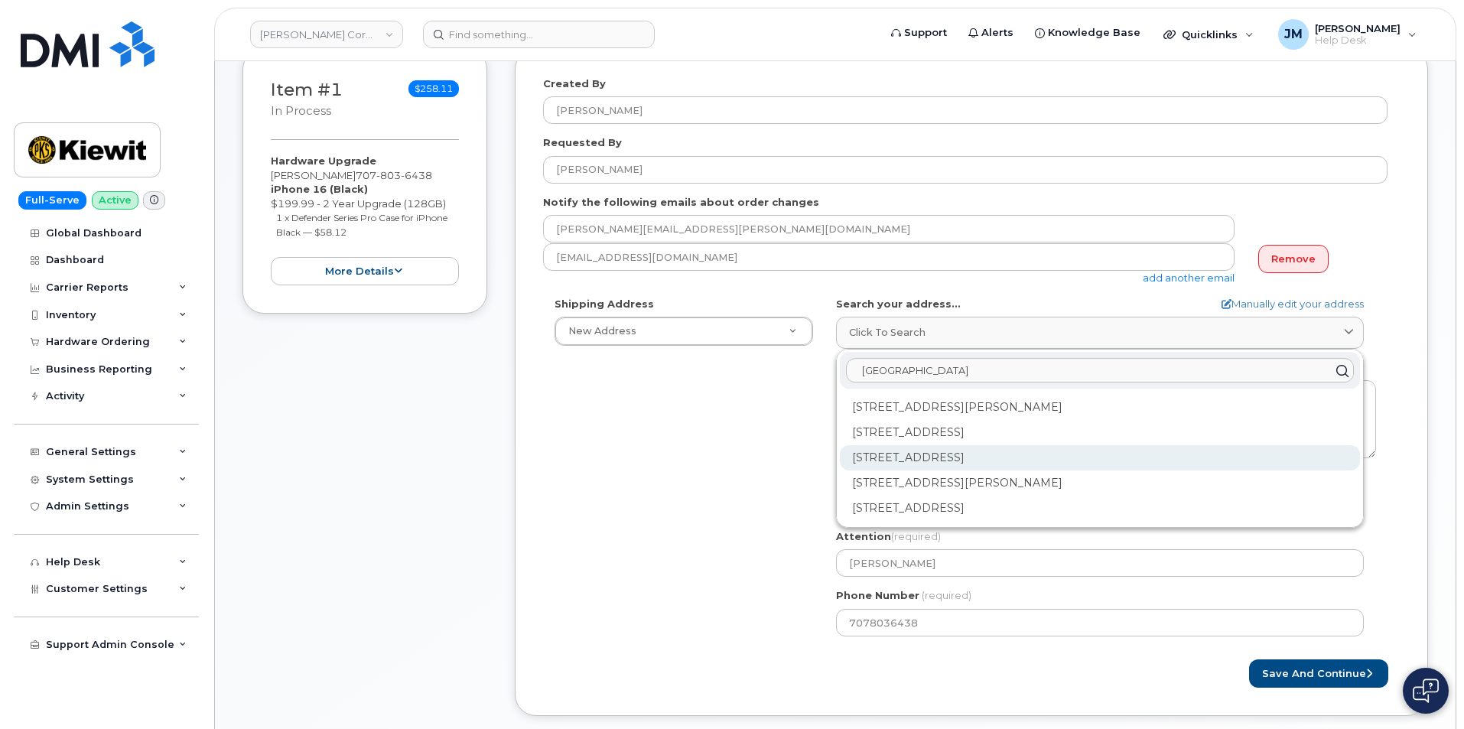
type input "801 Newhall"
click at [1041, 496] on div "801 Newhall Dr San Jose CA 95110-1112" at bounding box center [1100, 508] width 520 height 25
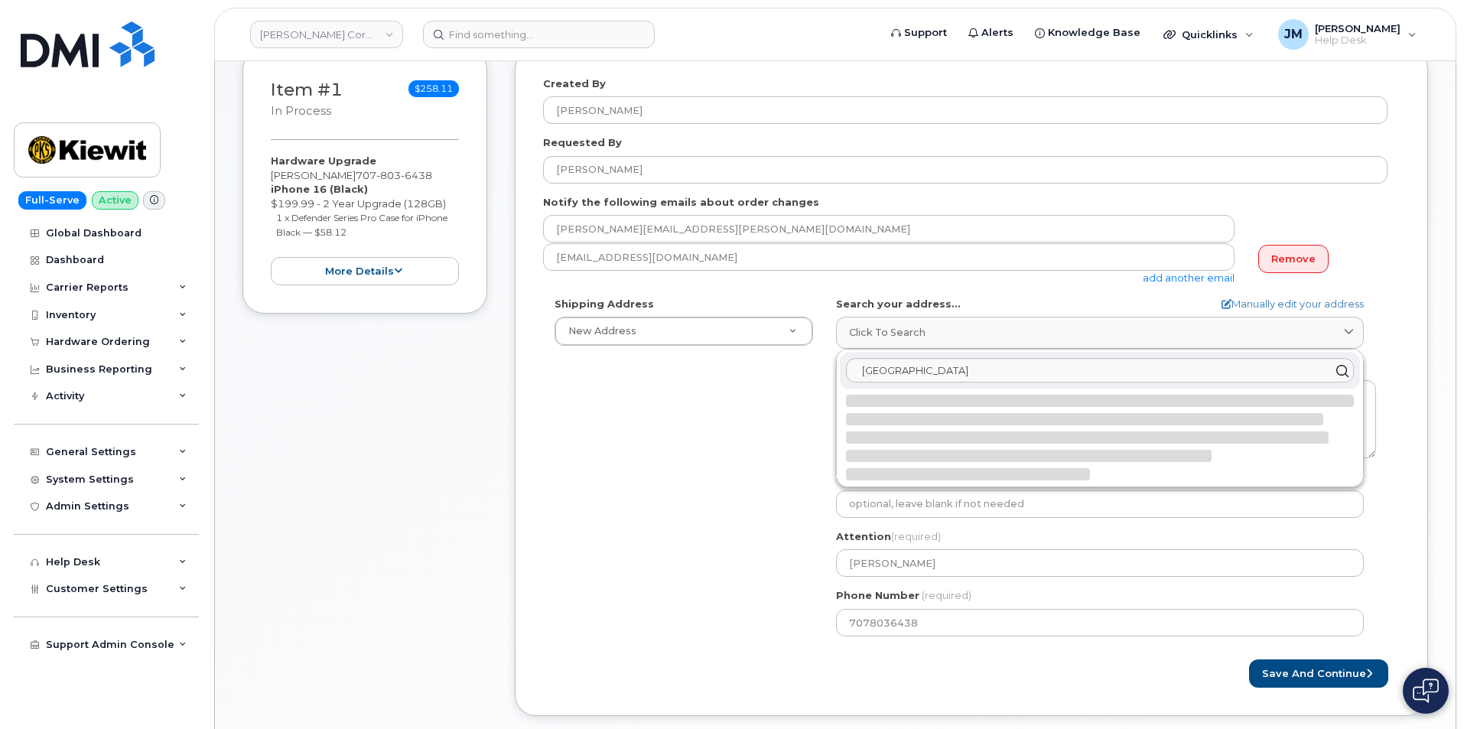
select select
type textarea "801 Newhall Dr SAN JOSE CA 95110-1112 UNITED STATES"
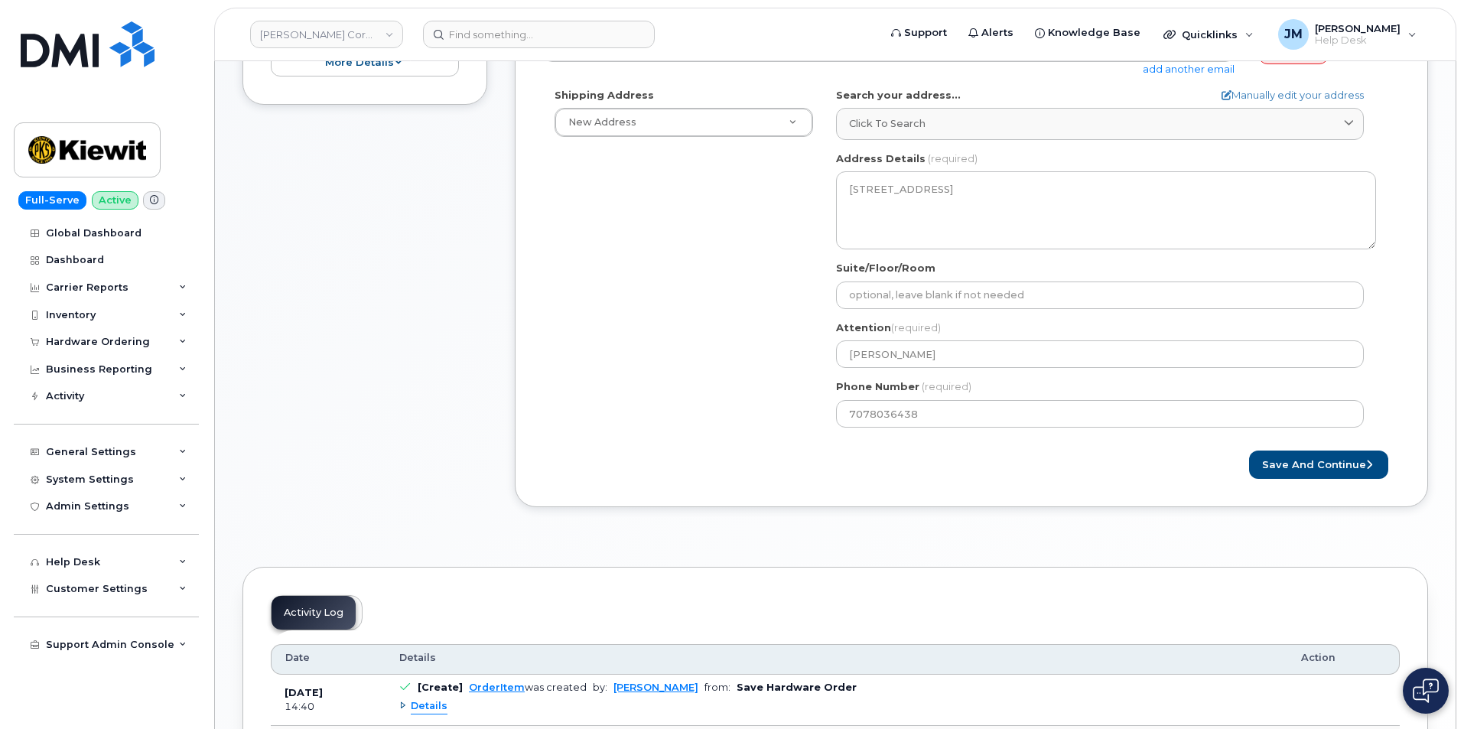
scroll to position [535, 0]
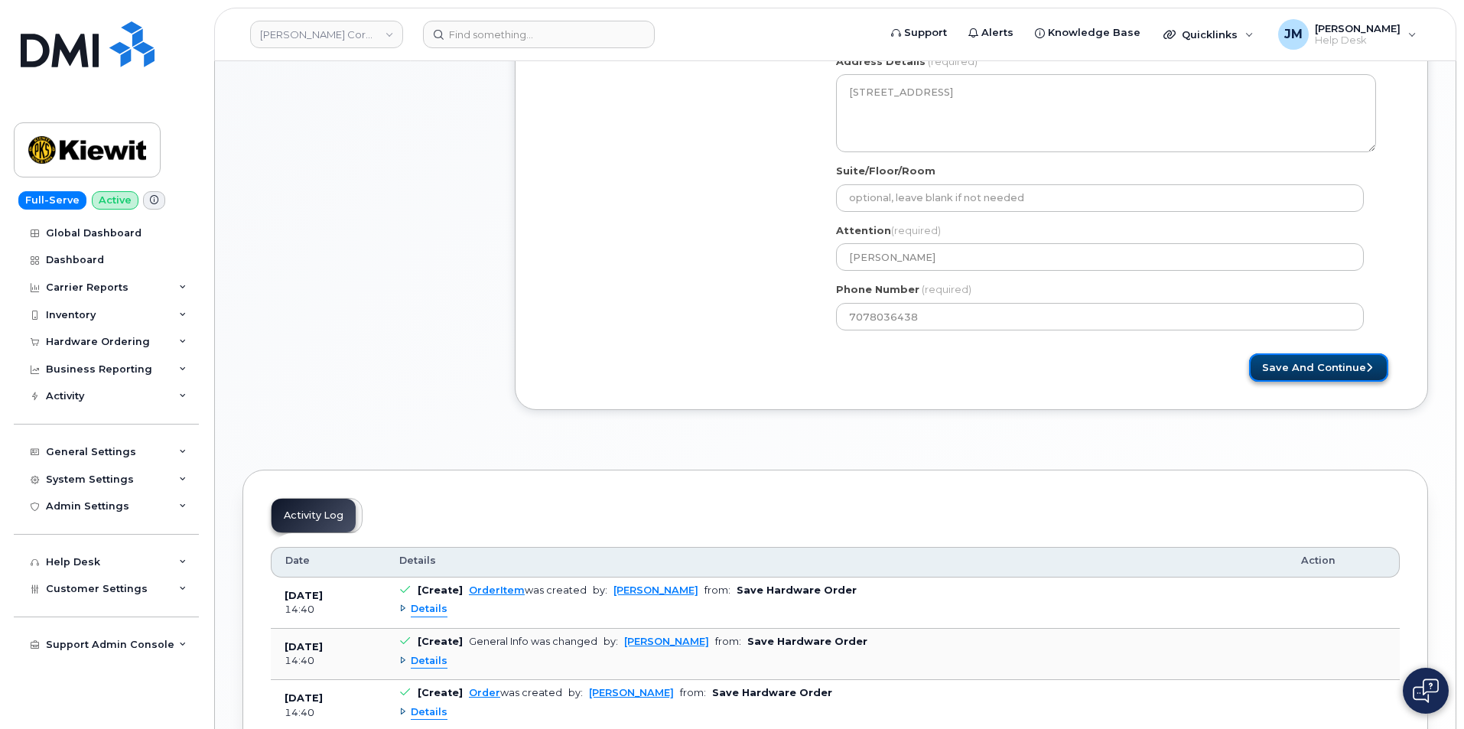
click at [1335, 363] on button "Save and Continue" at bounding box center [1318, 367] width 139 height 28
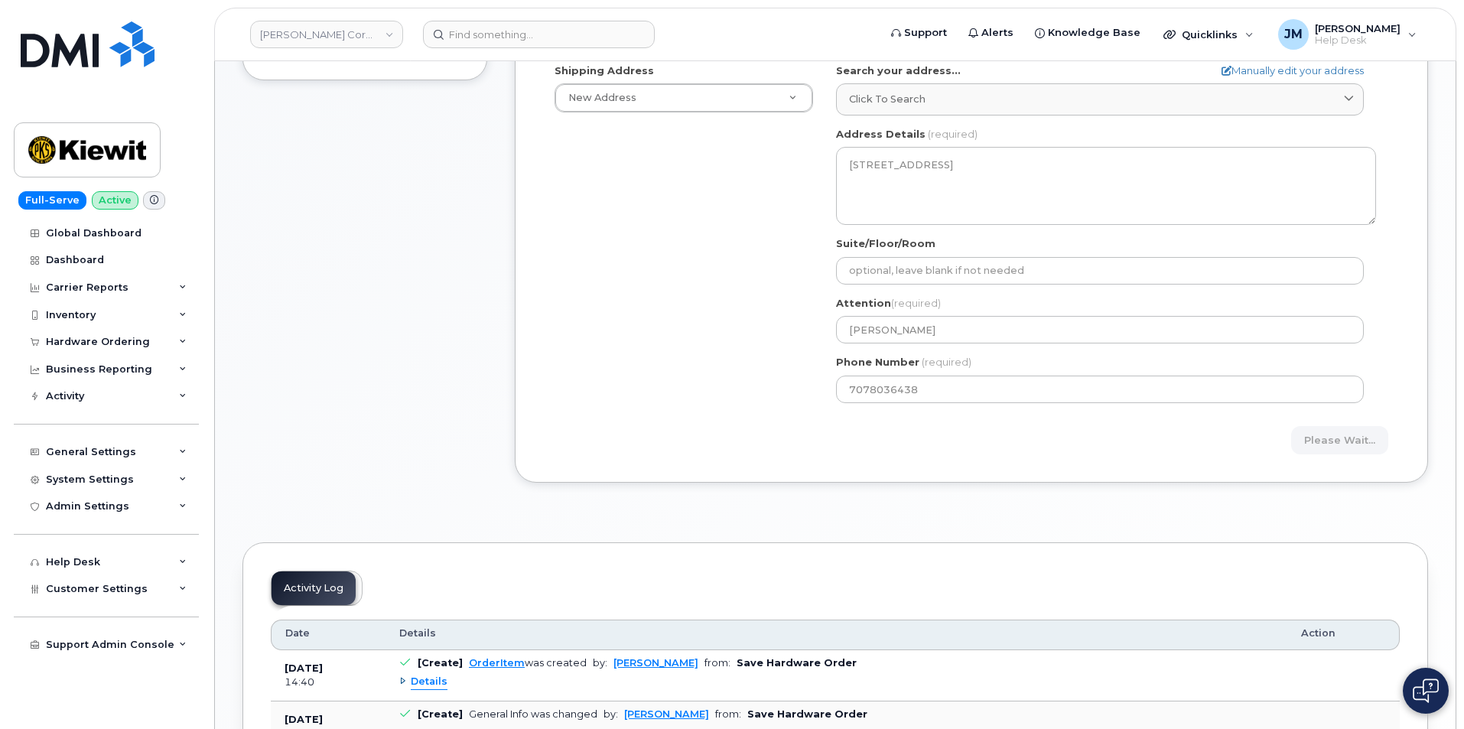
scroll to position [440, 0]
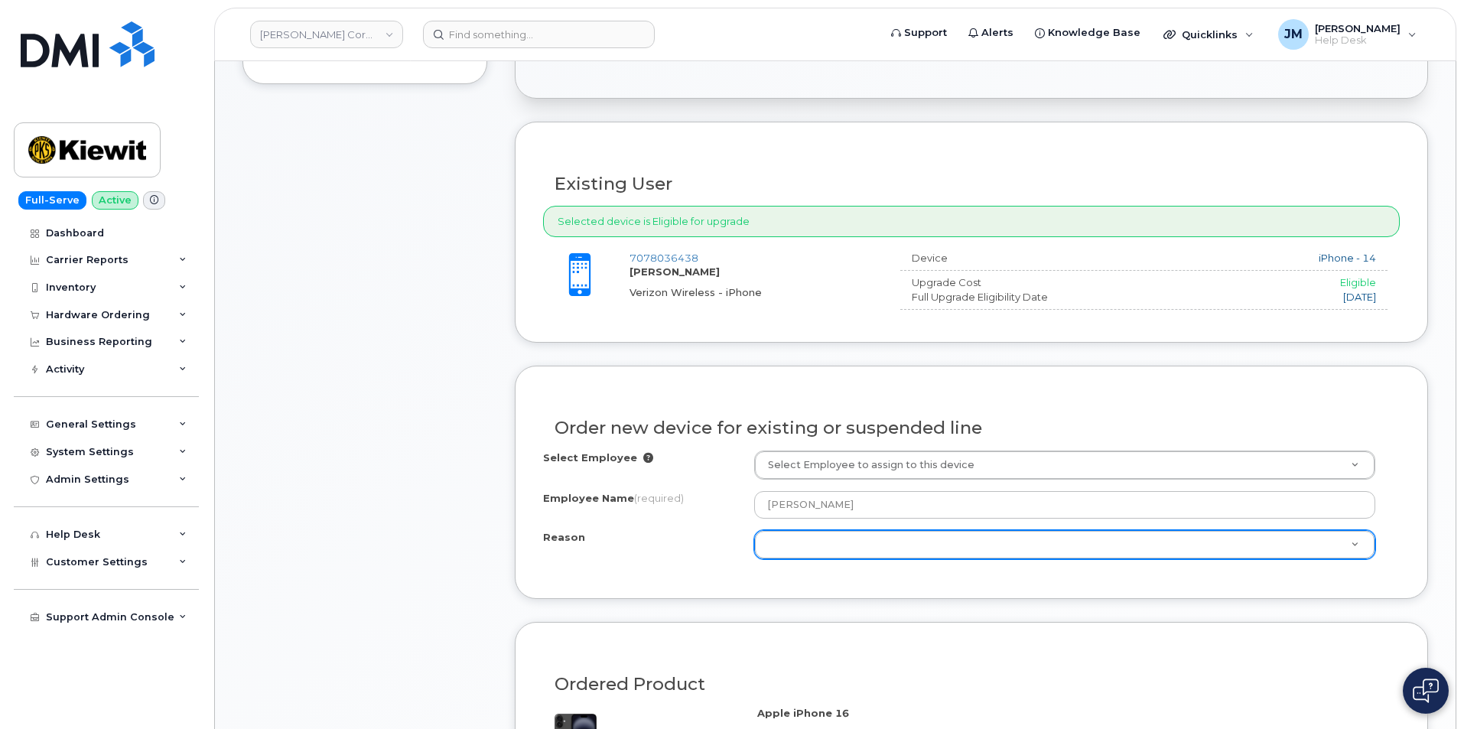
scroll to position [535, 0]
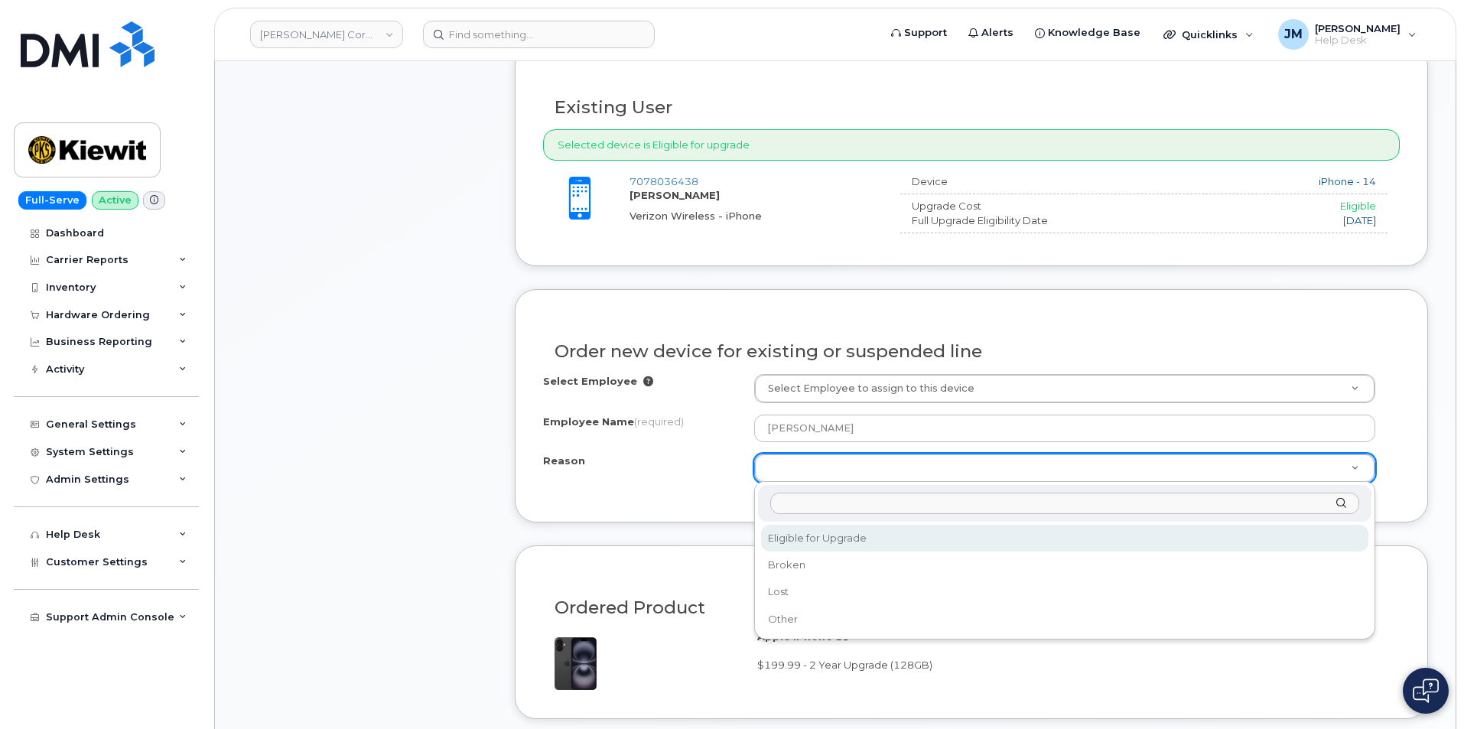
select select "eligible_for_upgrade"
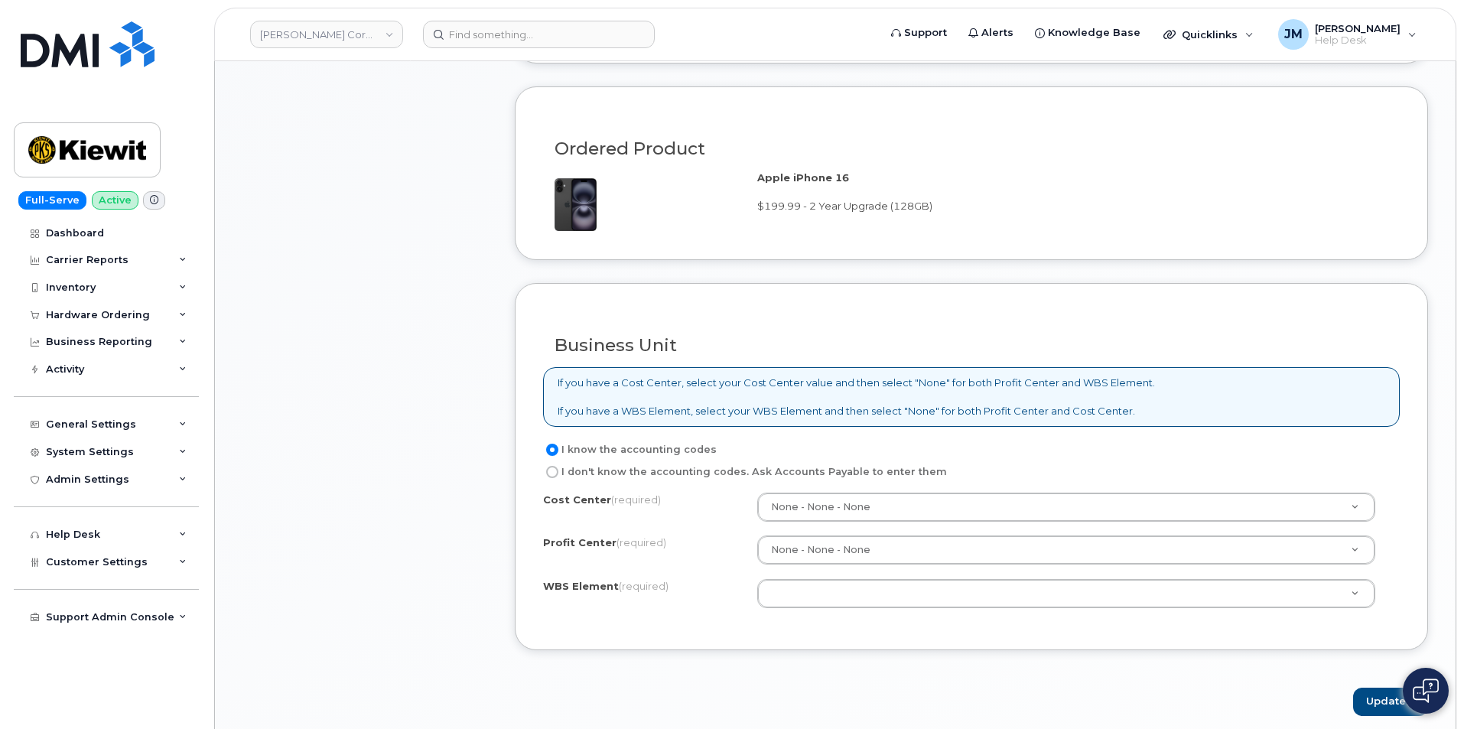
scroll to position [1147, 0]
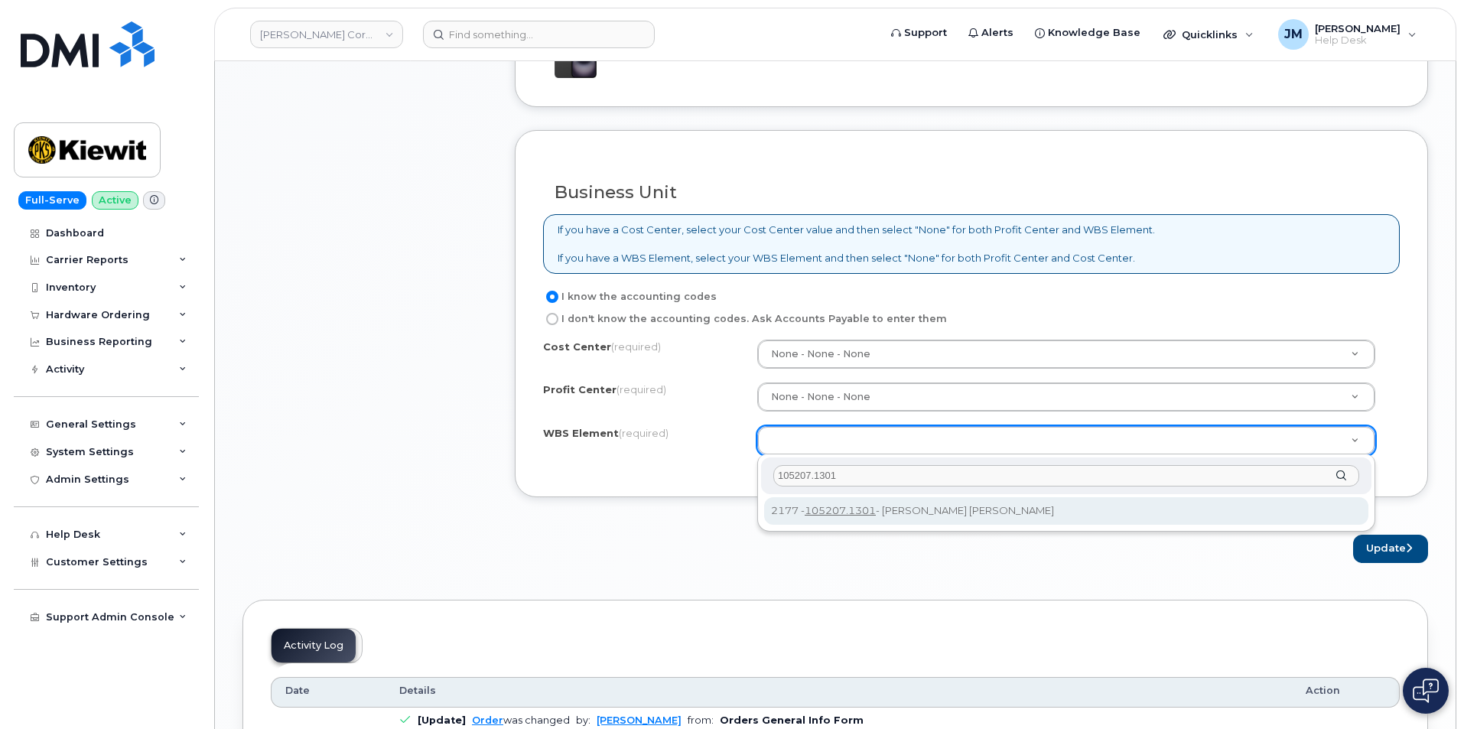
type input "105207.1301"
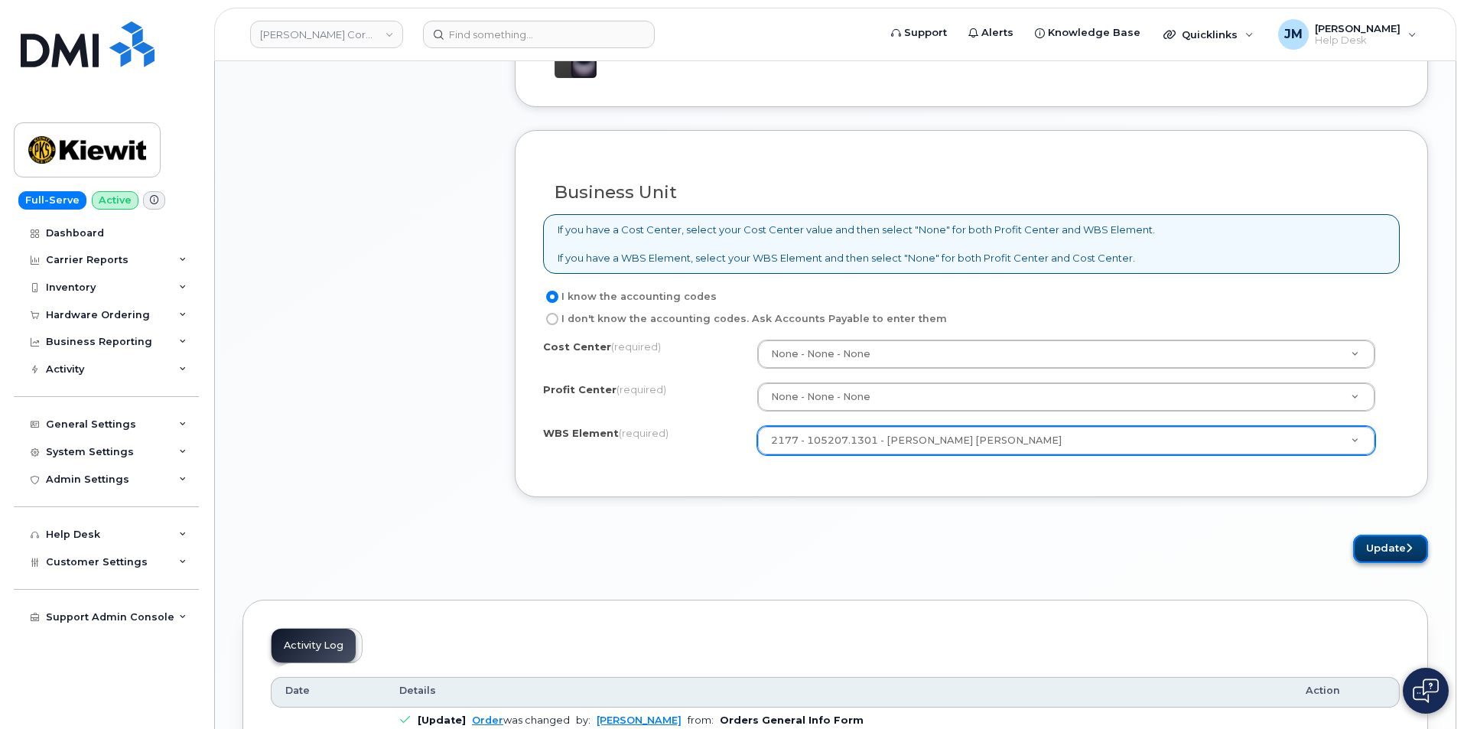
click at [1393, 548] on button "Update" at bounding box center [1390, 549] width 75 height 28
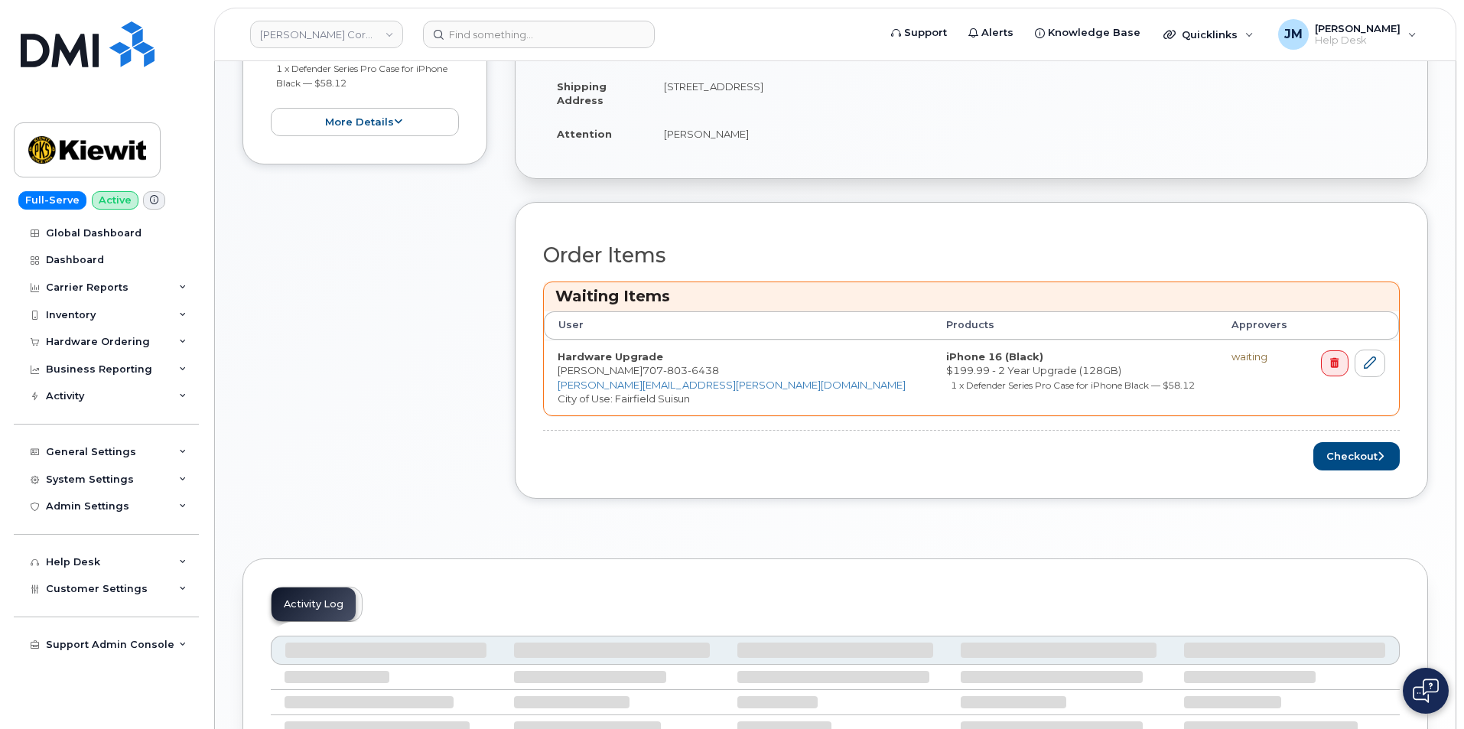
scroll to position [612, 0]
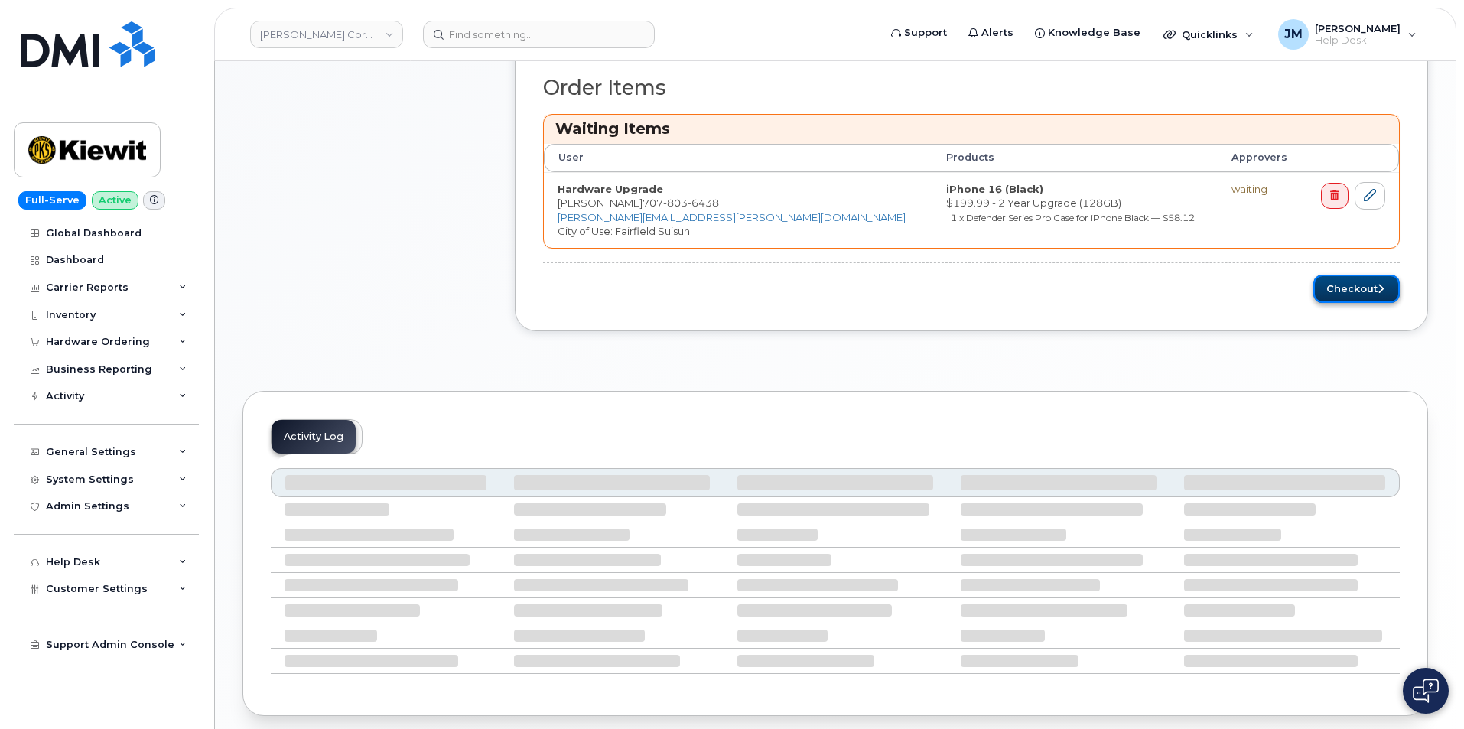
click at [1341, 288] on button "Checkout" at bounding box center [1356, 289] width 86 height 28
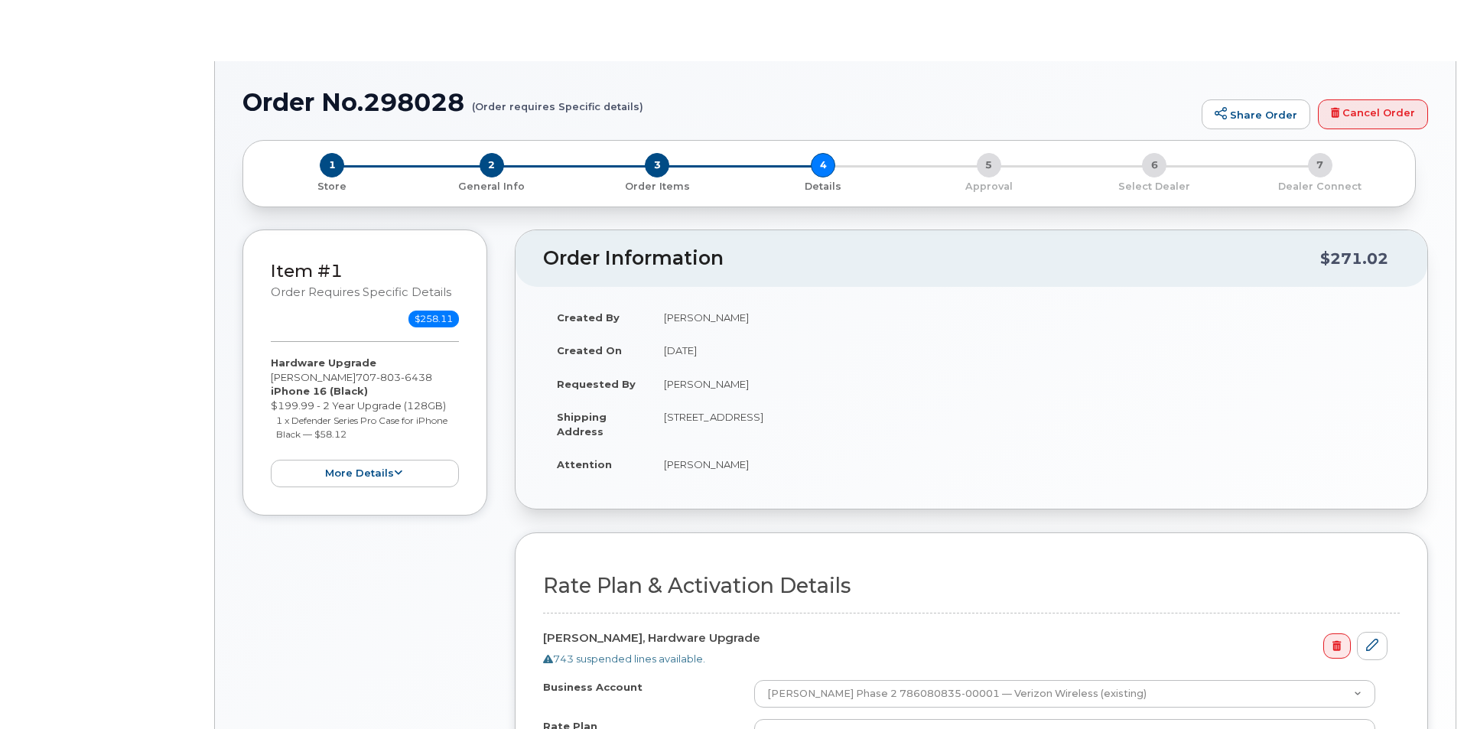
select select "Business Unlimited Smartphone"
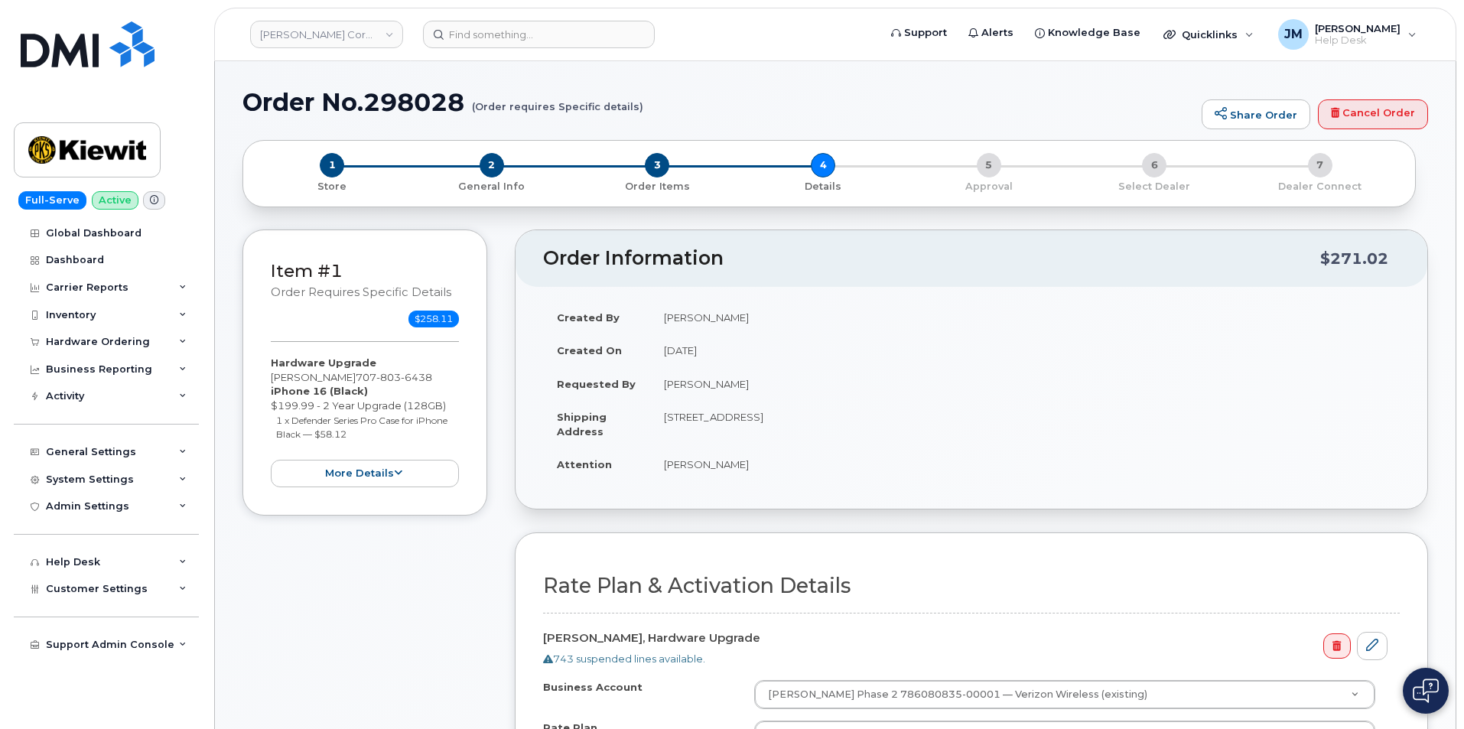
scroll to position [535, 0]
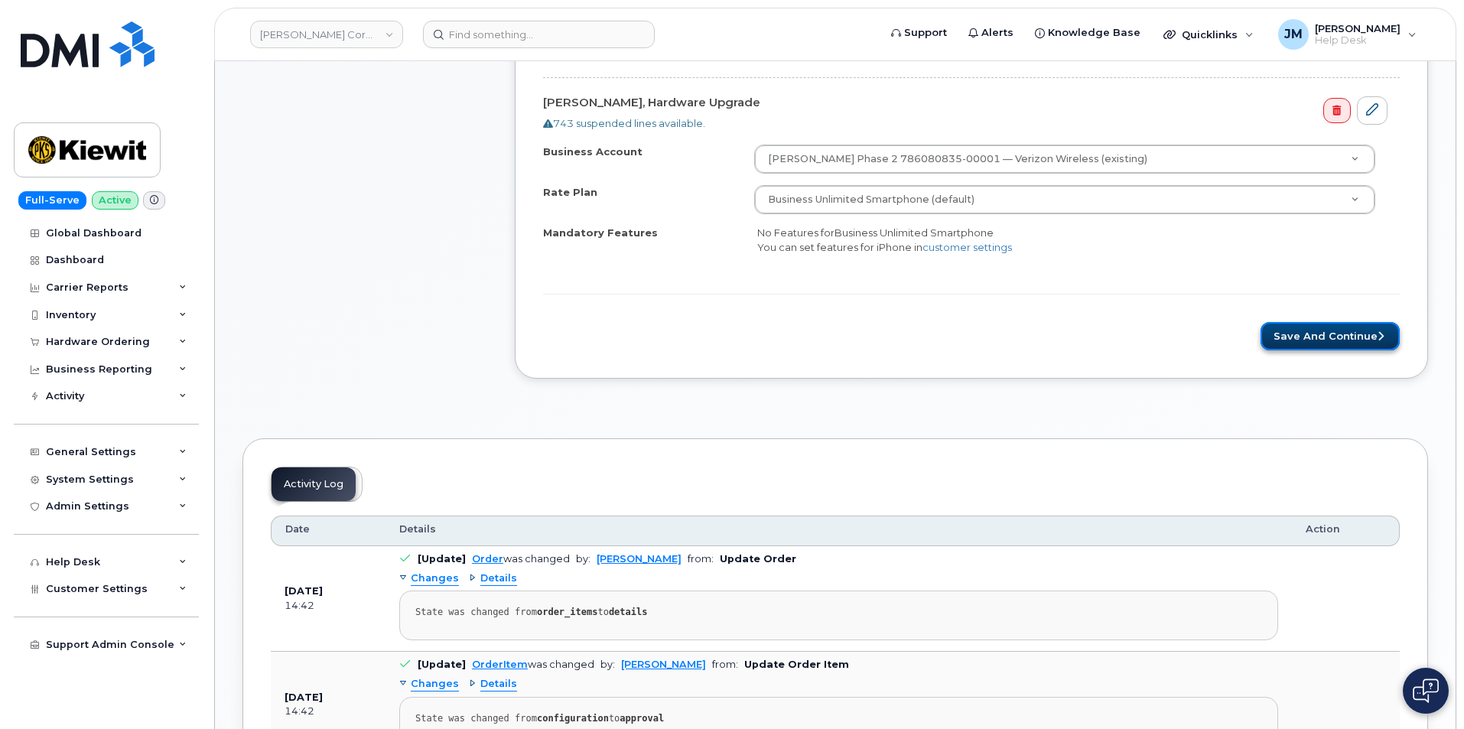
click at [1299, 330] on button "Save and Continue" at bounding box center [1329, 336] width 139 height 28
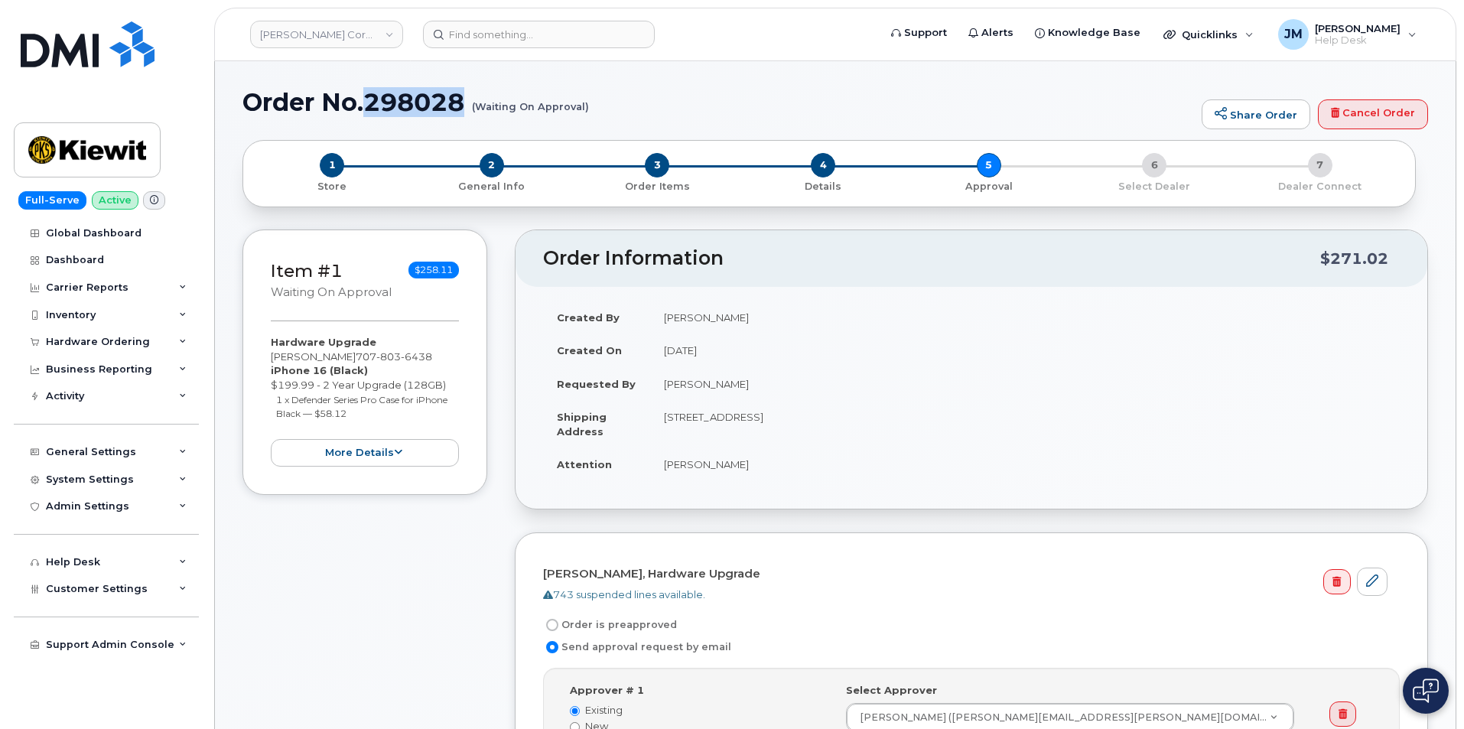
drag, startPoint x: 593, startPoint y: 106, endPoint x: 369, endPoint y: 99, distance: 223.4
click at [369, 99] on h1 "Order No.298028 (Waiting On Approval)" at bounding box center [717, 102] width 951 height 27
drag, startPoint x: 245, startPoint y: 99, endPoint x: 587, endPoint y: 109, distance: 342.0
click at [587, 109] on h1 "Order No.298028 (Waiting On Approval)" at bounding box center [717, 102] width 951 height 27
copy h1 "Order No.298028 (Waiting On Approval)"
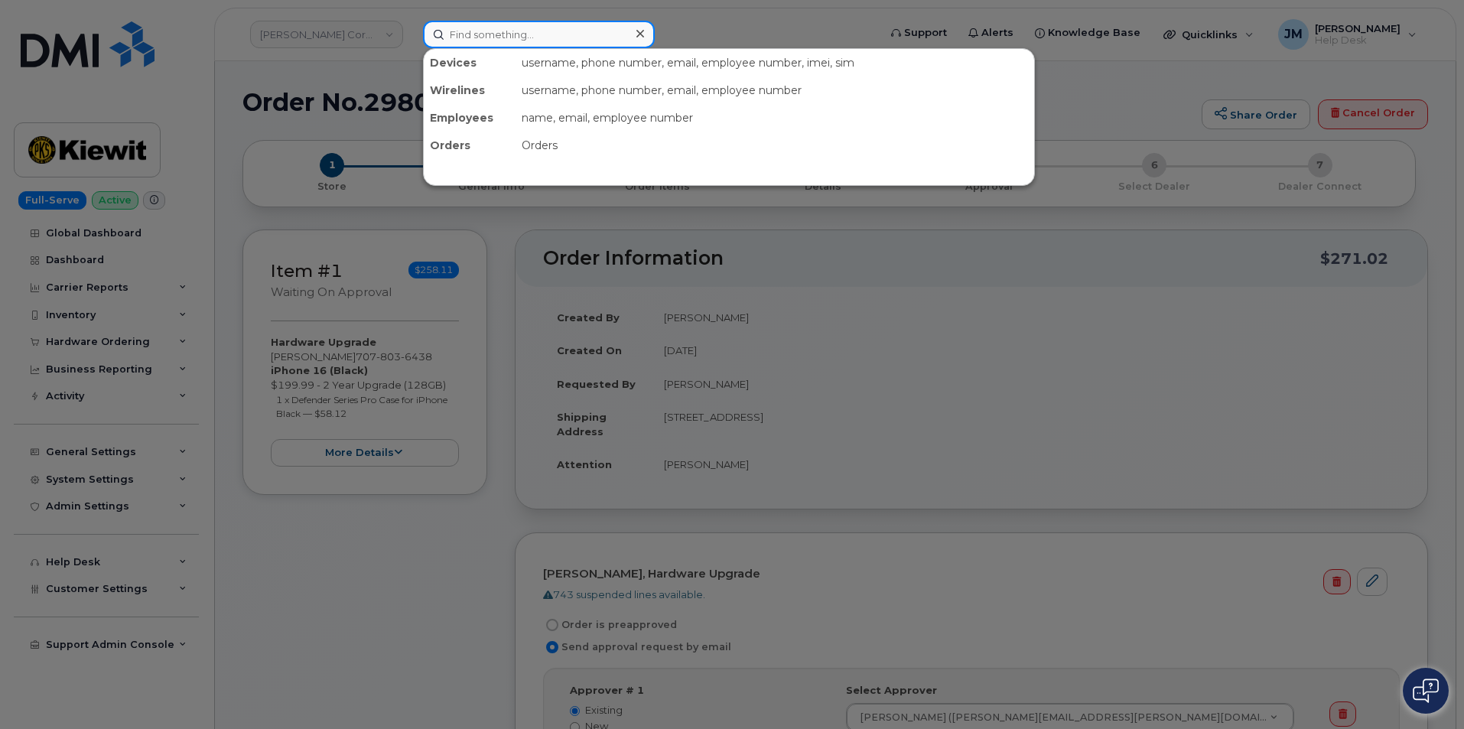
click at [535, 28] on input at bounding box center [539, 35] width 232 height 28
paste input "8164019979"
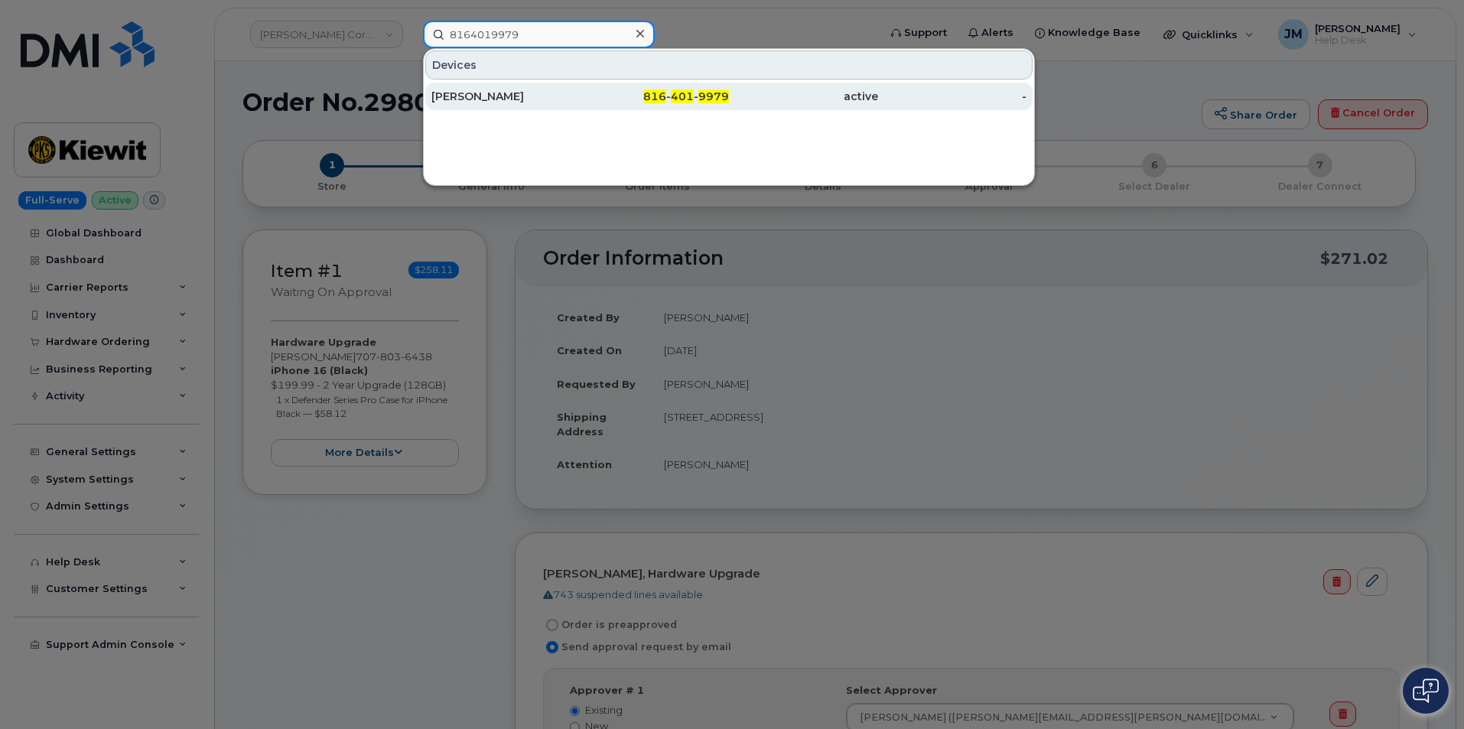
type input "8164019979"
click at [510, 95] on div "[PERSON_NAME]" at bounding box center [505, 96] width 149 height 15
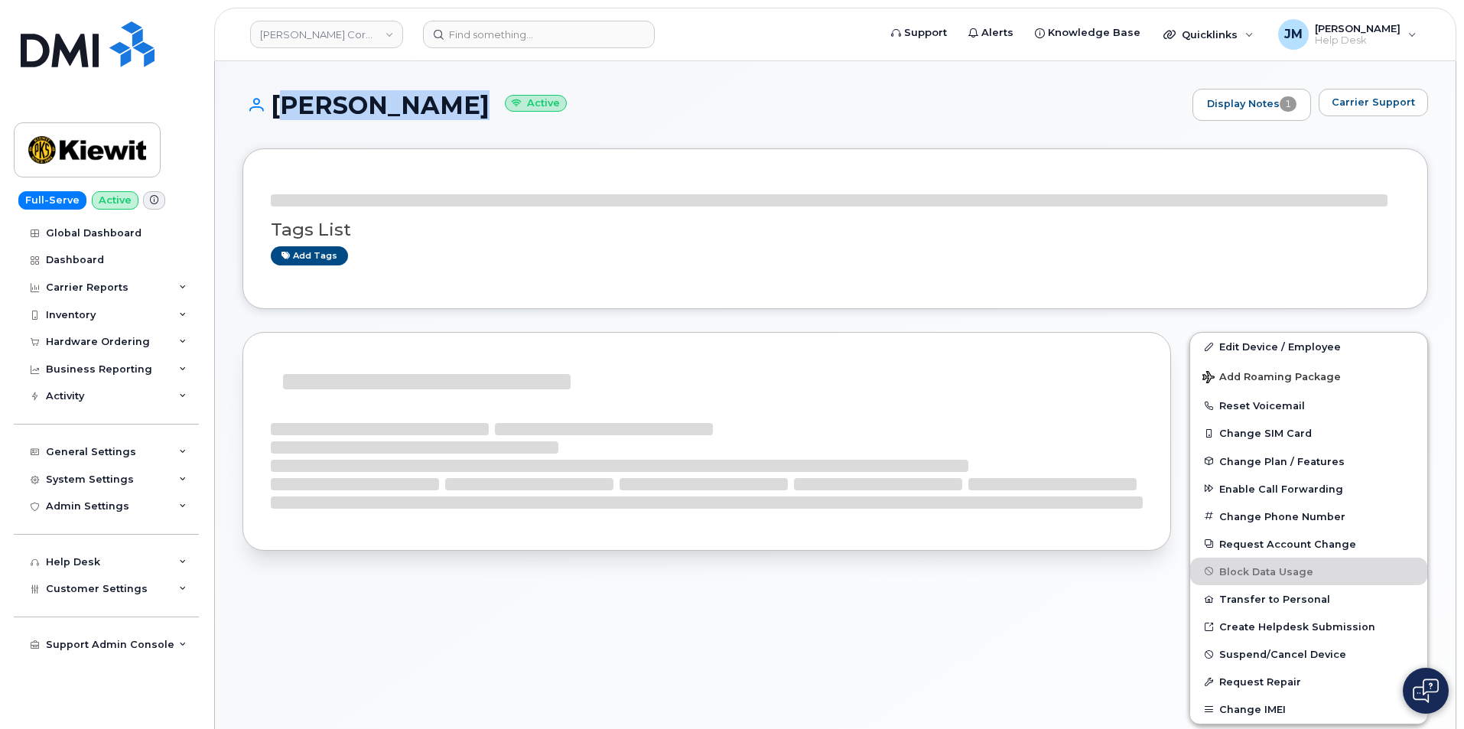
drag, startPoint x: 443, startPoint y: 109, endPoint x: 273, endPoint y: 117, distance: 170.0
click at [273, 117] on h1 "[PERSON_NAME] Active" at bounding box center [713, 105] width 942 height 27
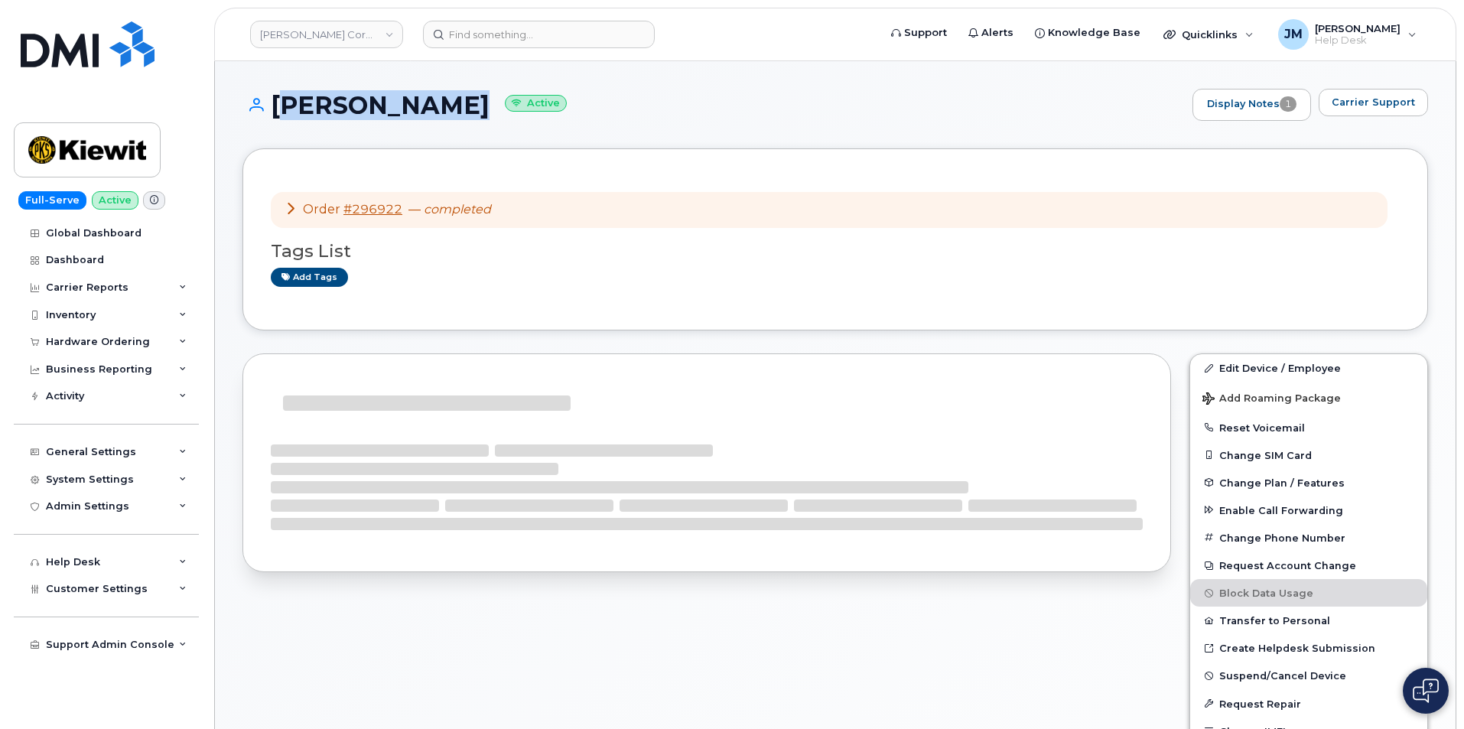
copy h1 "[PERSON_NAME]"
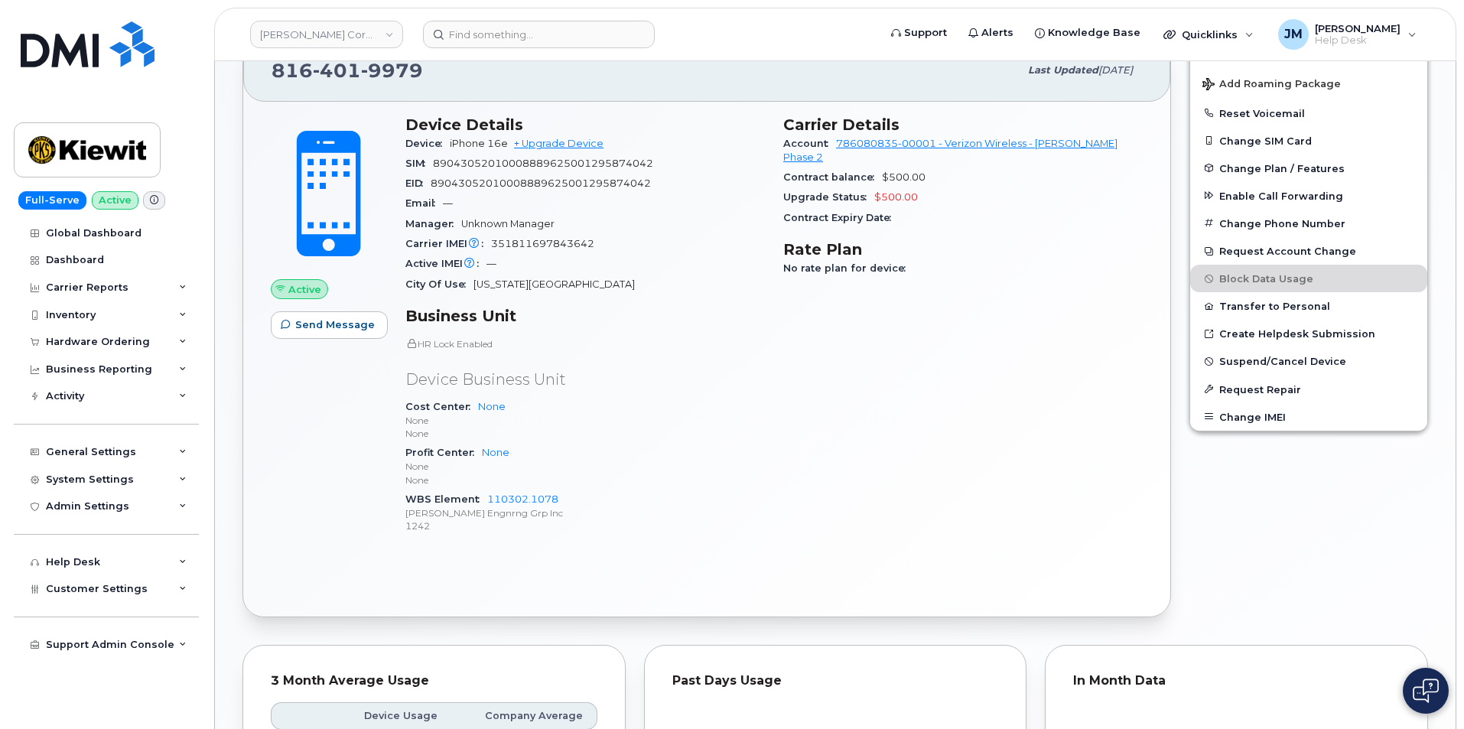
scroll to position [382, 0]
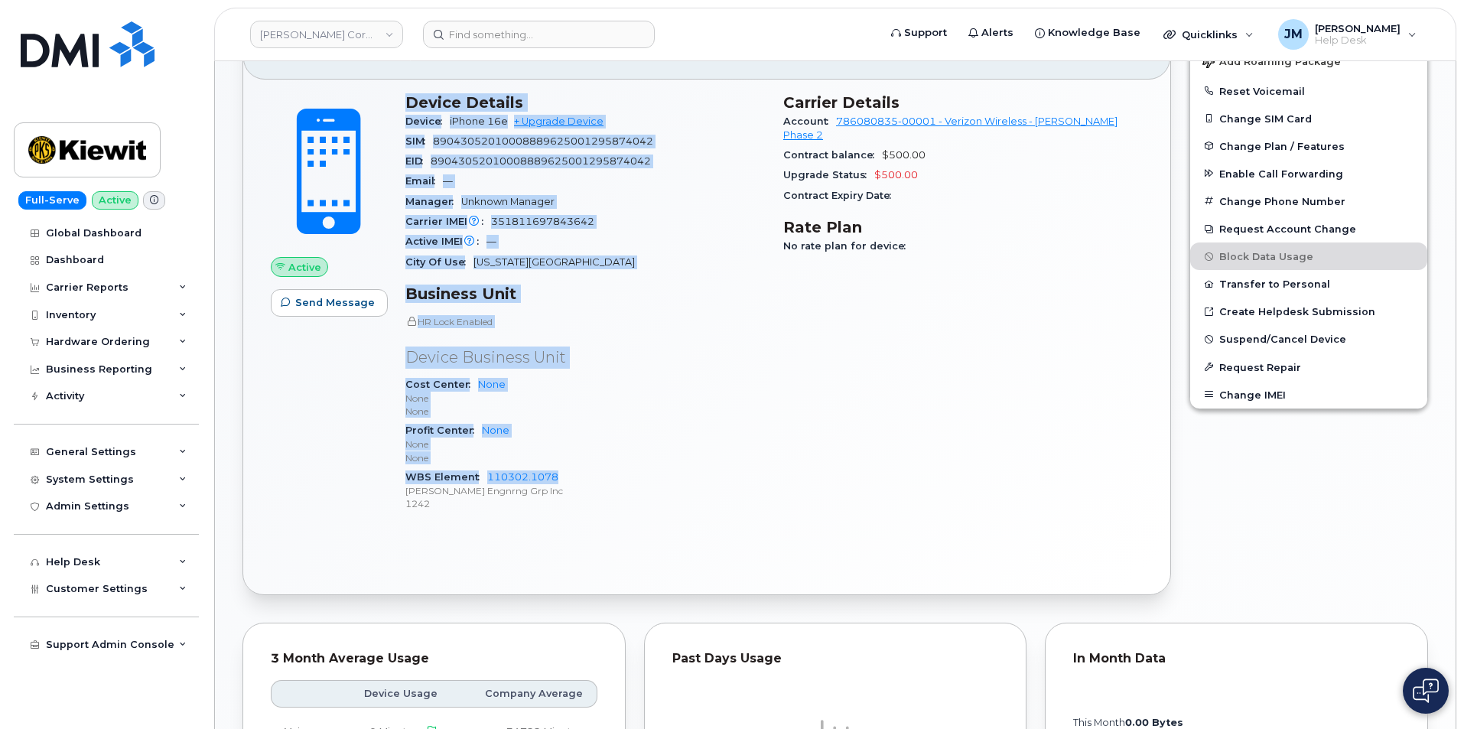
drag, startPoint x: 561, startPoint y: 479, endPoint x: 394, endPoint y: 475, distance: 167.5
click at [394, 475] on div "Active Send Message Device Details Device iPhone 16e + Upgrade Device SIM 89043…" at bounding box center [707, 309] width 890 height 451
click at [398, 474] on div "Device Details Device iPhone 16e + Upgrade Device SIM 8904305201000888962500129…" at bounding box center [585, 309] width 378 height 451
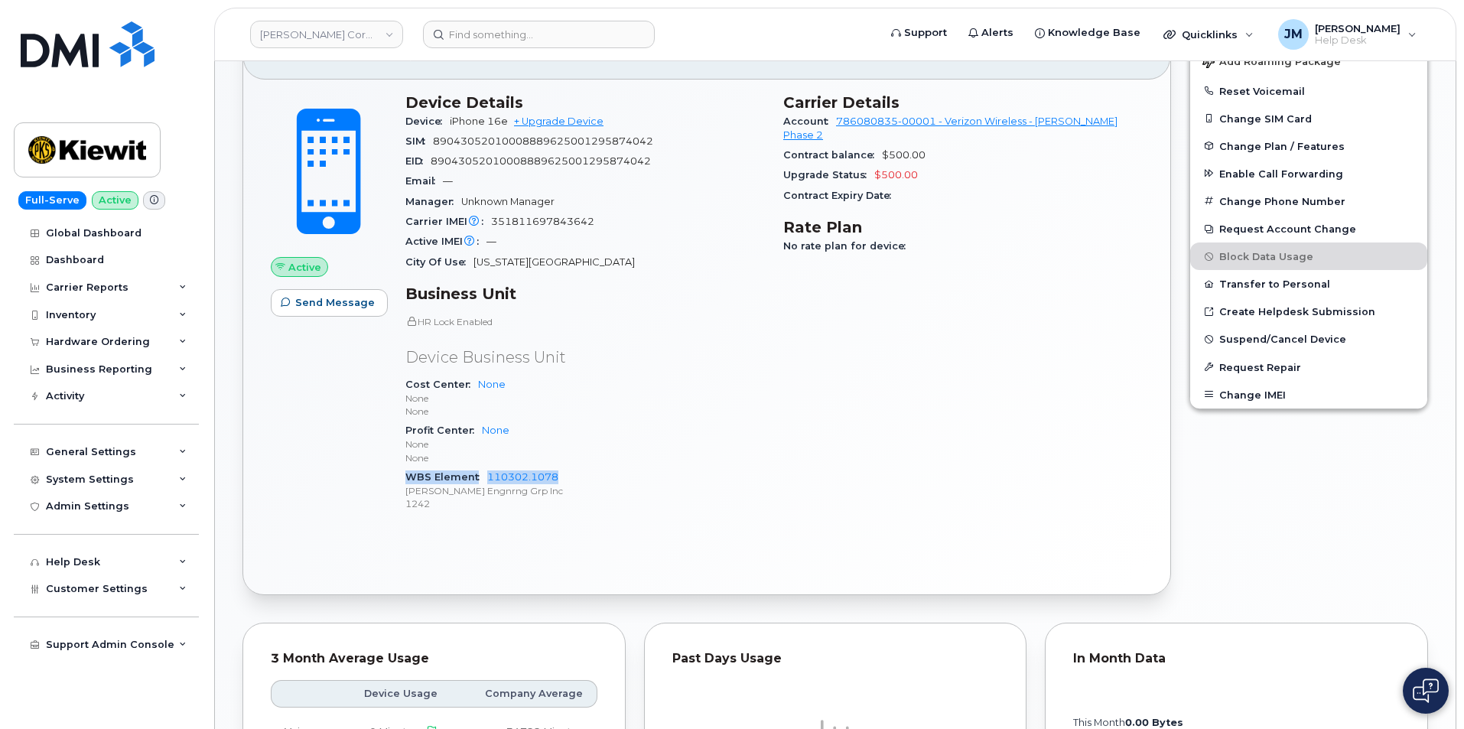
drag, startPoint x: 404, startPoint y: 475, endPoint x: 561, endPoint y: 483, distance: 157.0
click at [561, 483] on div "Device Details Device iPhone 16e + Upgrade Device SIM 8904305201000888962500129…" at bounding box center [585, 309] width 378 height 451
copy div "WBS Element 110302.1078"
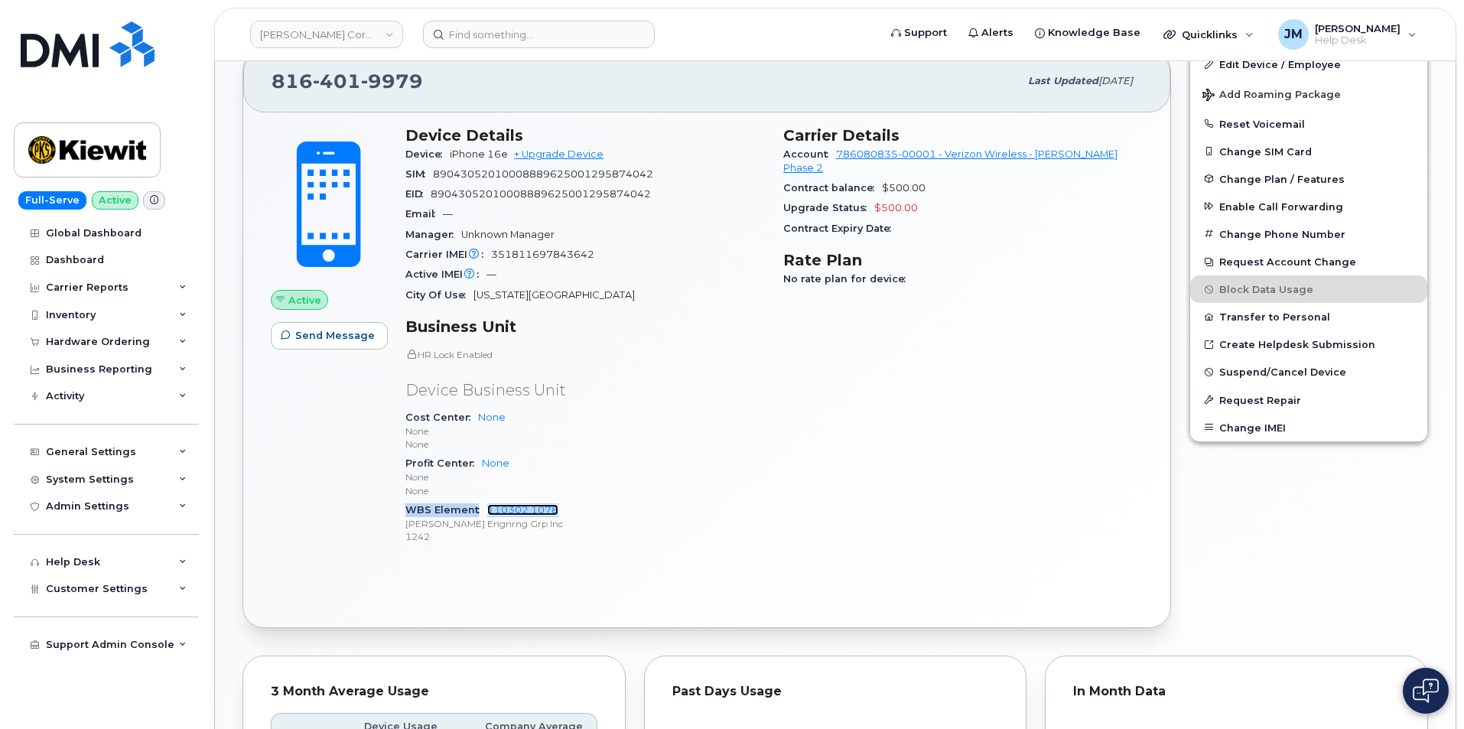
scroll to position [306, 0]
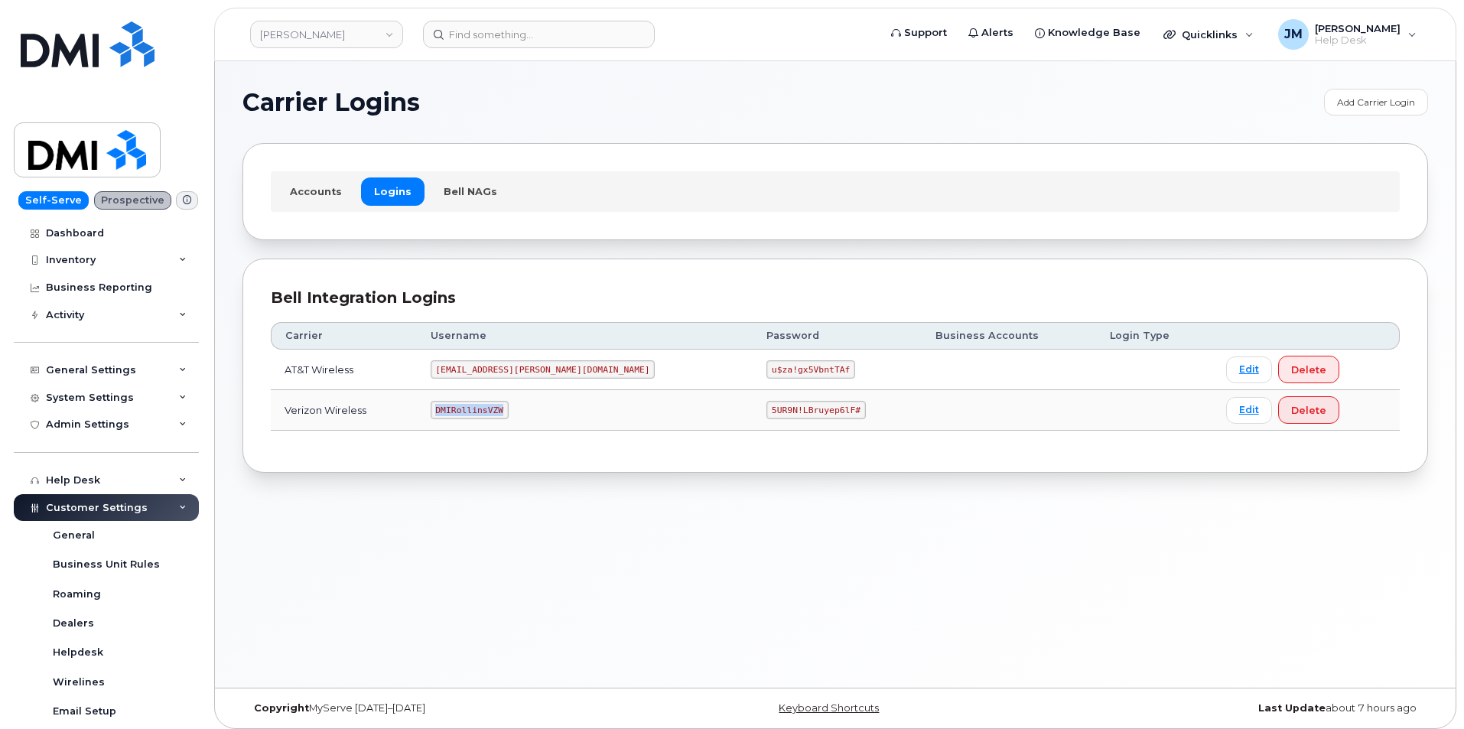
drag, startPoint x: 531, startPoint y: 412, endPoint x: 464, endPoint y: 411, distance: 66.6
click at [464, 411] on code "DMIRollinsVZW" at bounding box center [470, 410] width 78 height 18
copy code "DMIRollinsVZW"
click at [766, 411] on code "5UR9N!LBruyep6lF#" at bounding box center [815, 410] width 99 height 18
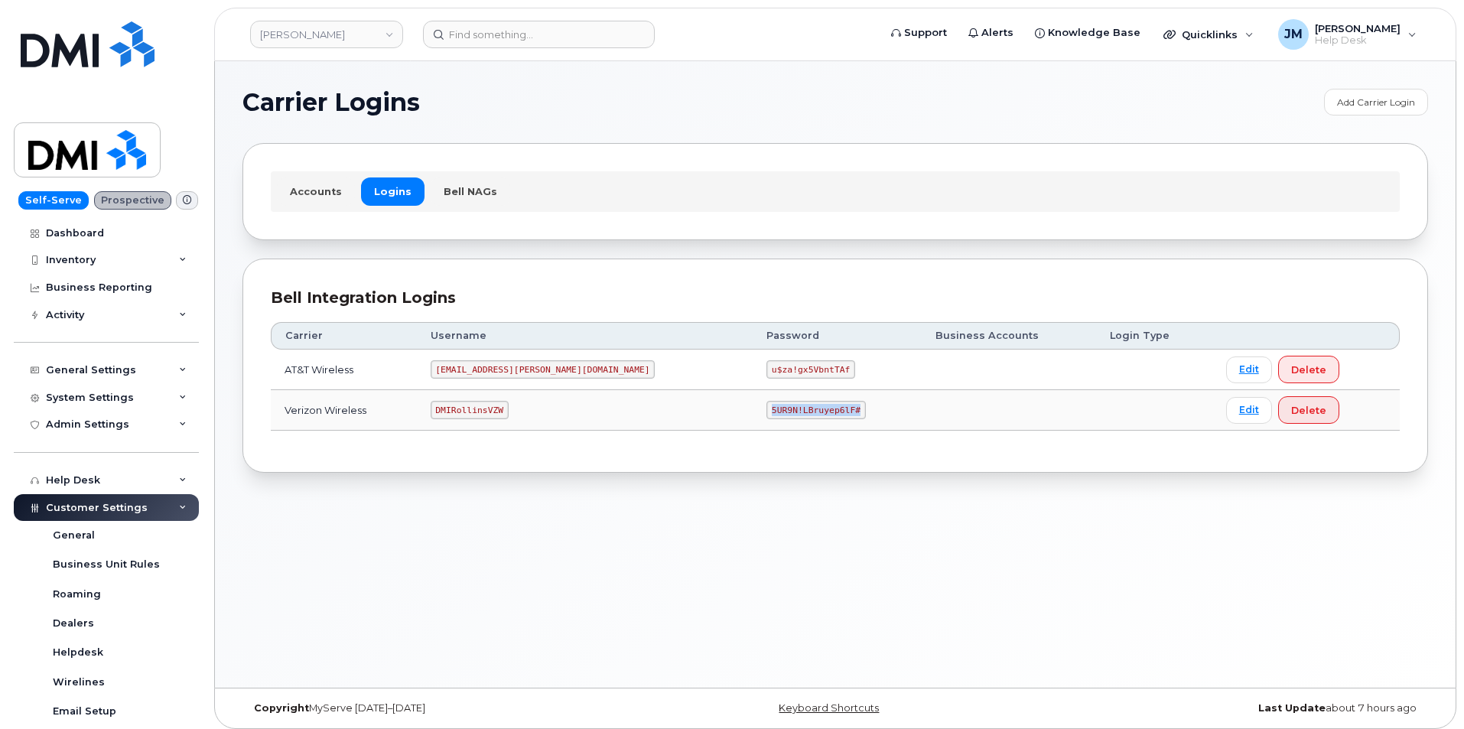
click at [766, 411] on code "5UR9N!LBruyep6lF#" at bounding box center [815, 410] width 99 height 18
copy code "5UR9N!LBruyep6lF#"
